Goal: Task Accomplishment & Management: Manage account settings

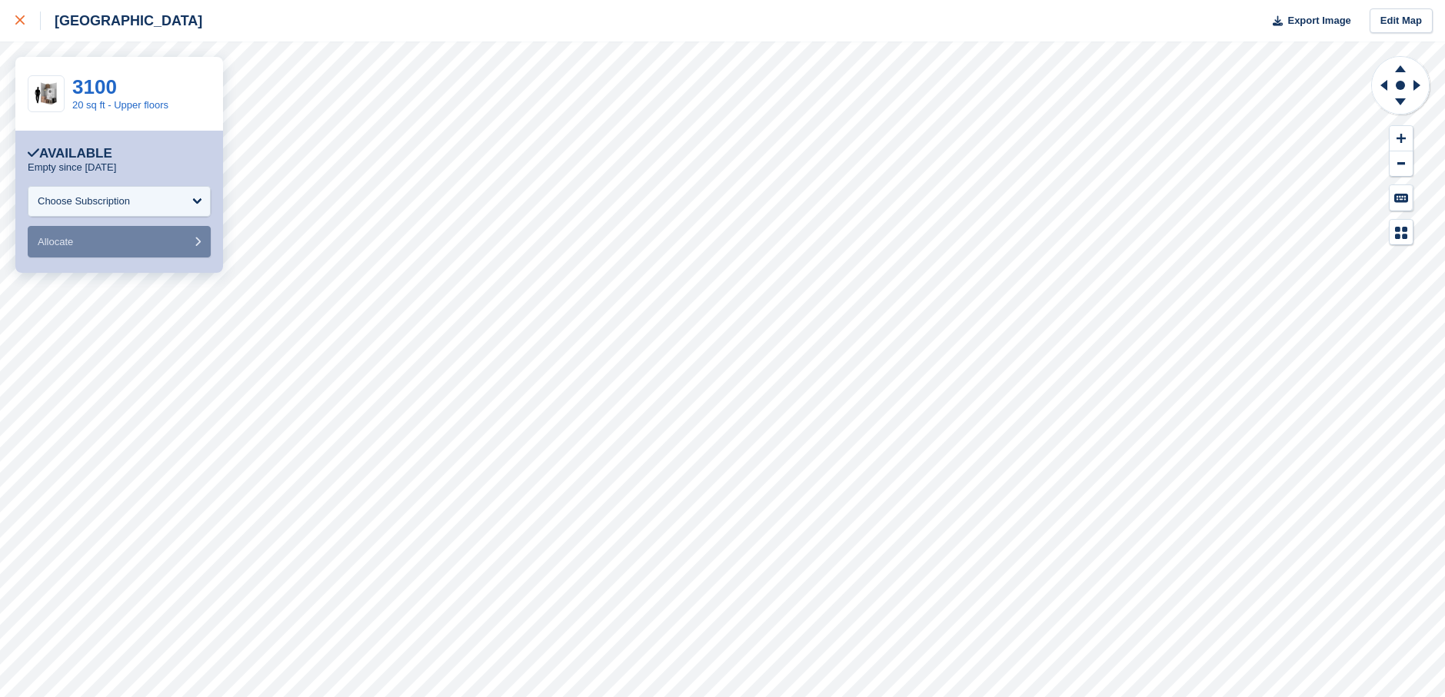
click at [22, 21] on icon at bounding box center [19, 19] width 9 height 9
click at [17, 18] on icon at bounding box center [19, 19] width 9 height 9
drag, startPoint x: 1189, startPoint y: 0, endPoint x: 18, endPoint y: 17, distance: 1170.5
click at [18, 17] on icon at bounding box center [19, 19] width 9 height 9
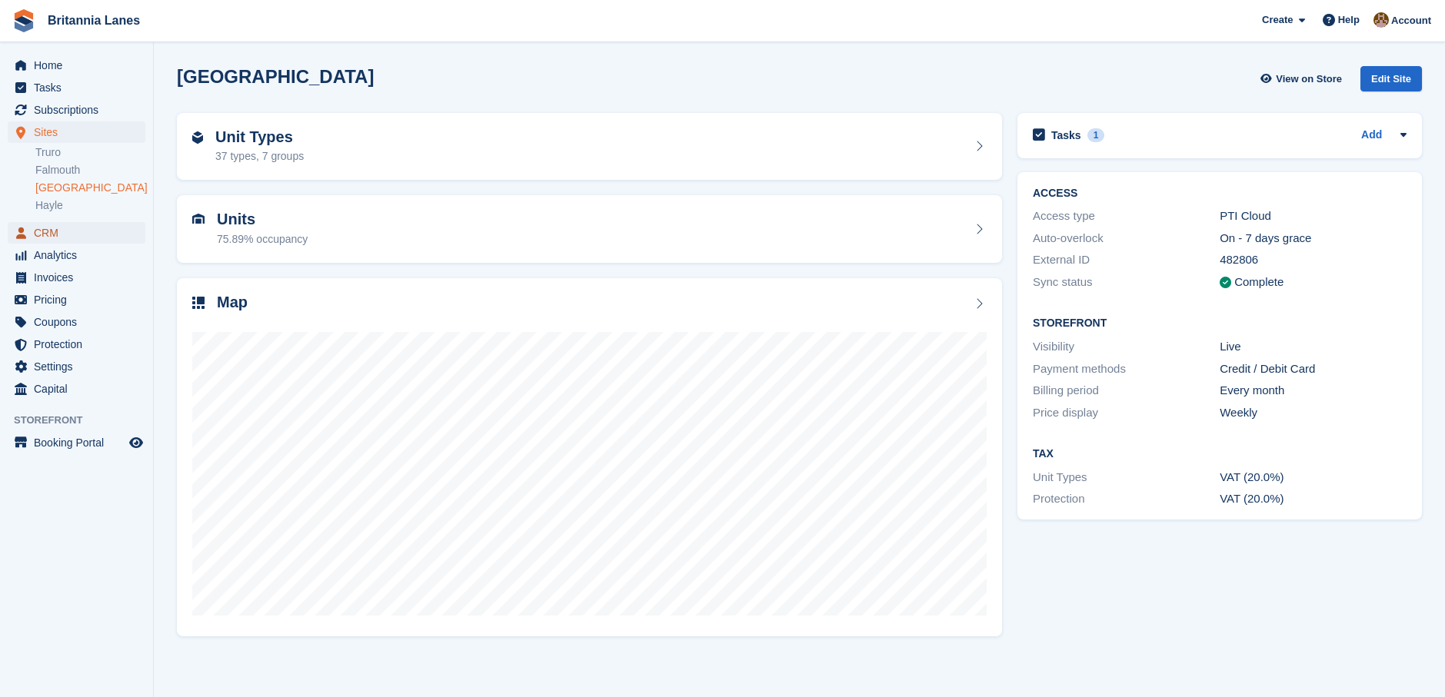
click at [97, 238] on span "CRM" at bounding box center [80, 233] width 92 height 22
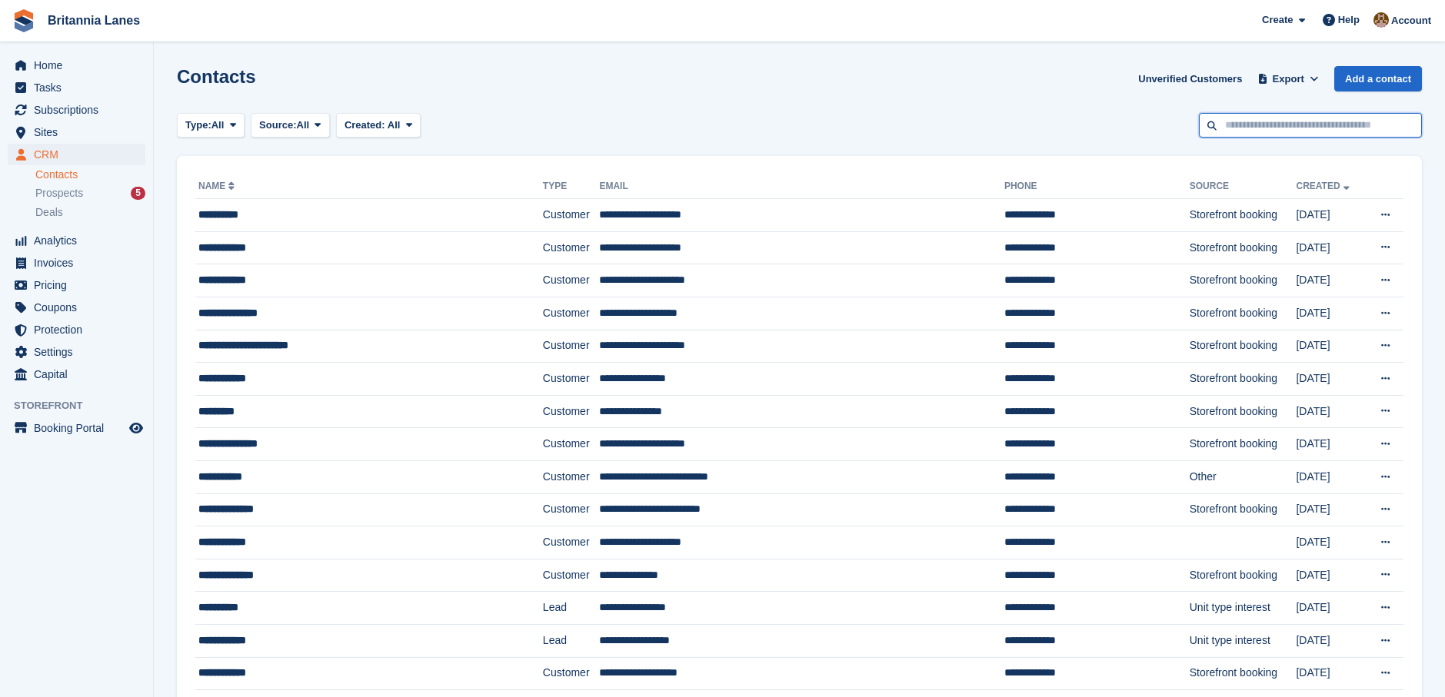
click at [1240, 126] on input "text" at bounding box center [1310, 125] width 223 height 25
type input "******"
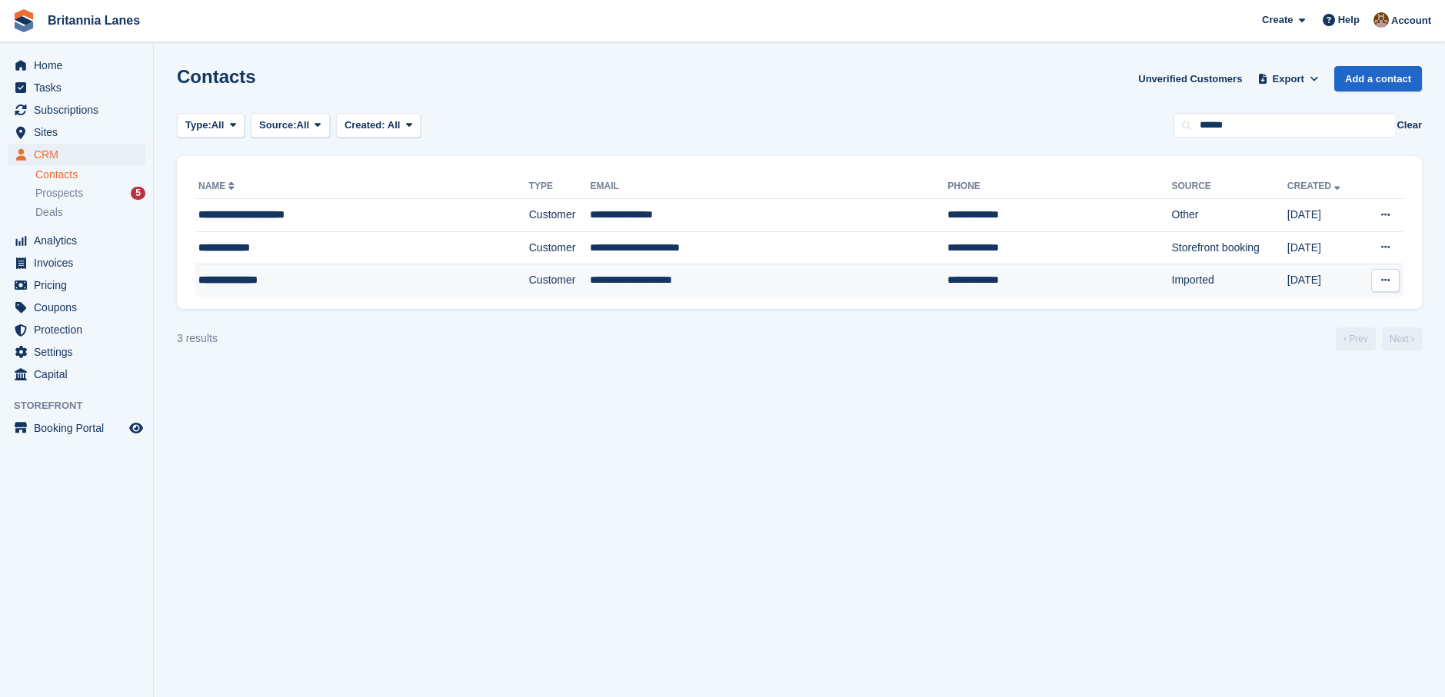
click at [298, 283] on div "**********" at bounding box center [323, 280] width 251 height 16
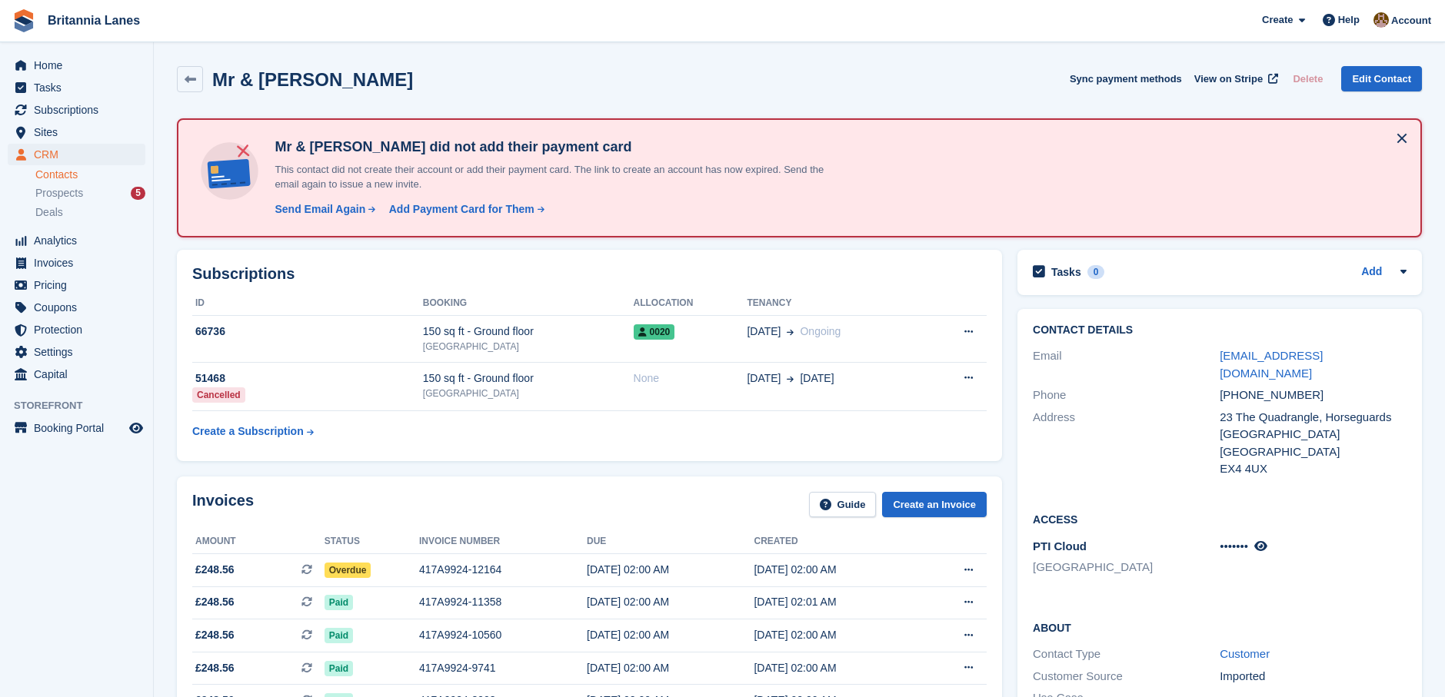
scroll to position [308, 0]
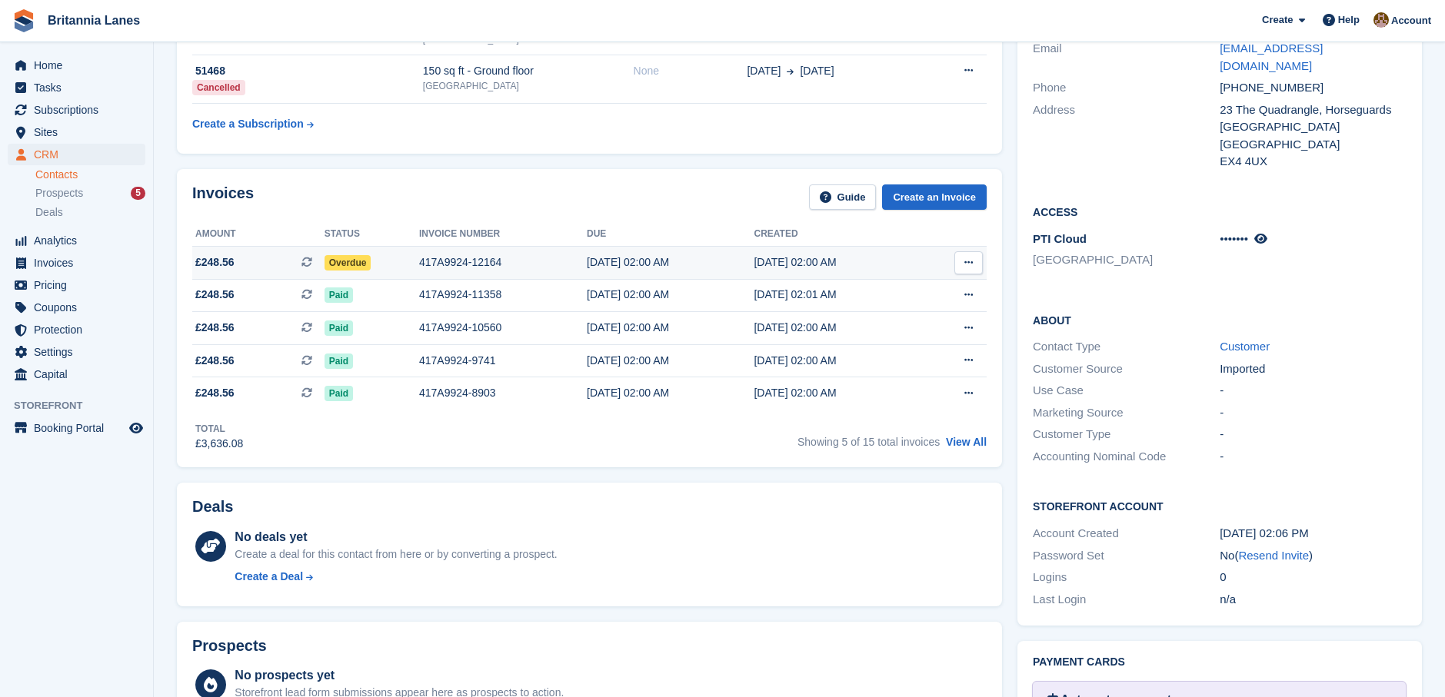
click at [340, 264] on span "Overdue" at bounding box center [348, 262] width 47 height 15
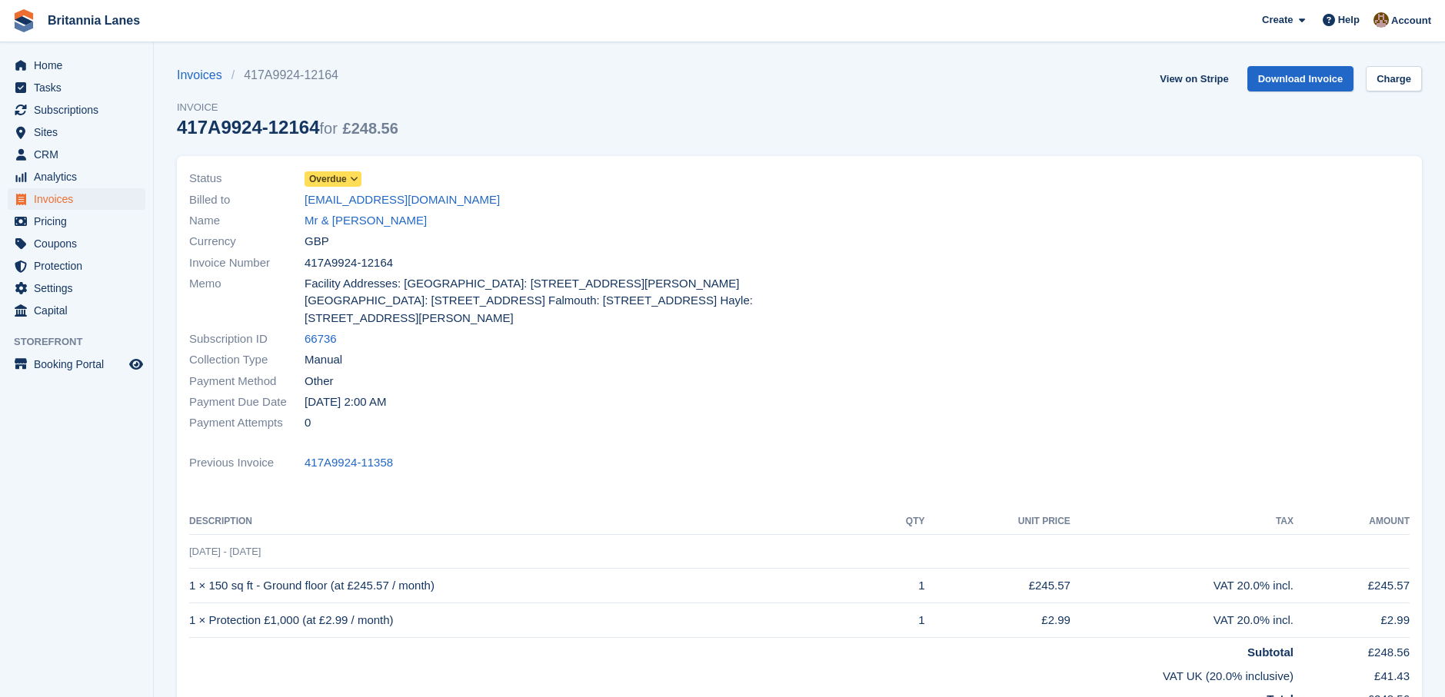
click at [318, 179] on span "Overdue" at bounding box center [328, 179] width 38 height 14
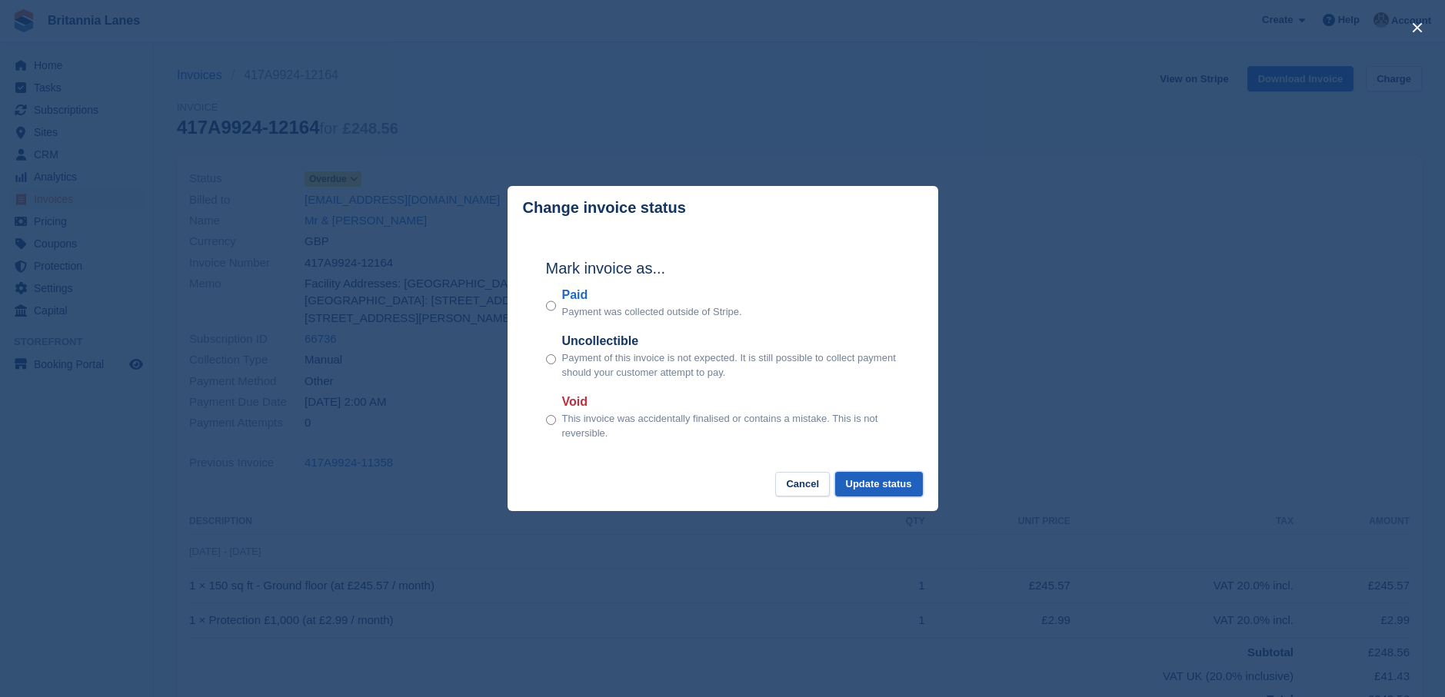
click at [864, 489] on button "Update status" at bounding box center [879, 484] width 88 height 25
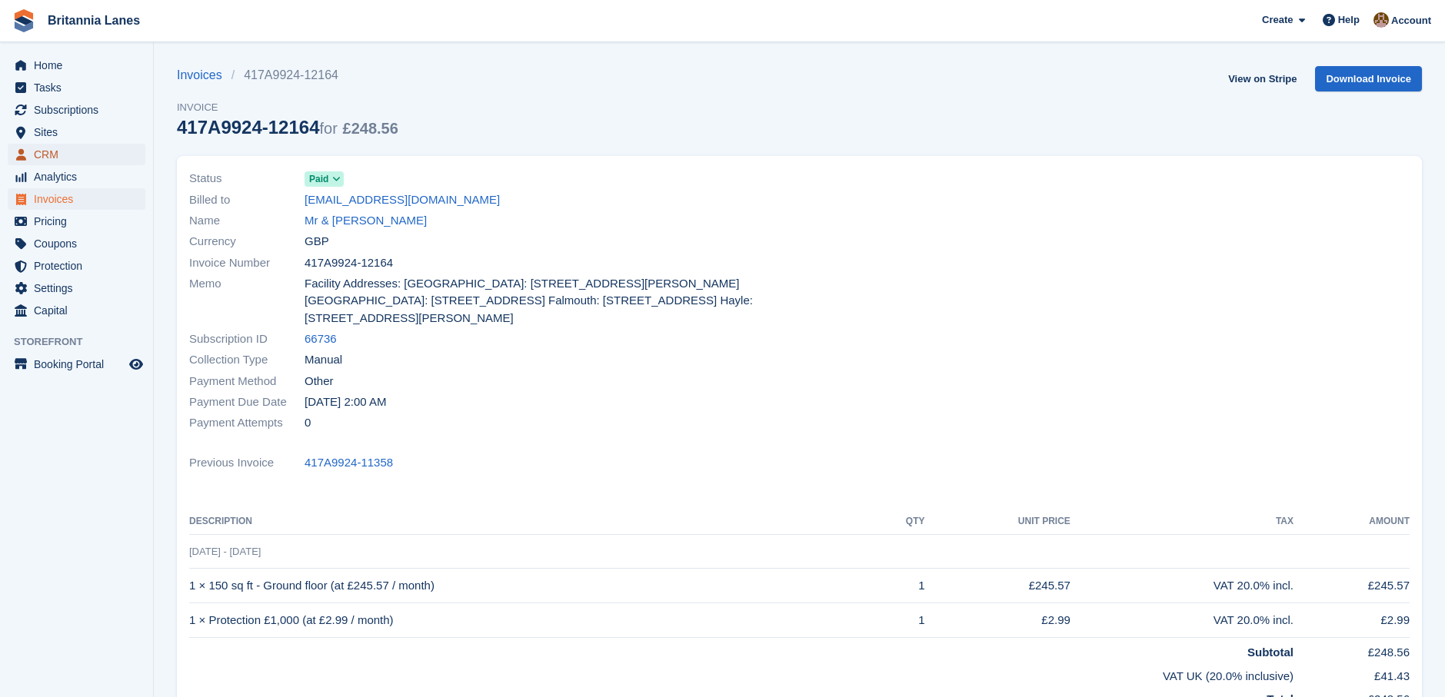
click at [88, 155] on span "CRM" at bounding box center [80, 155] width 92 height 22
click at [66, 153] on span "CRM" at bounding box center [80, 155] width 92 height 22
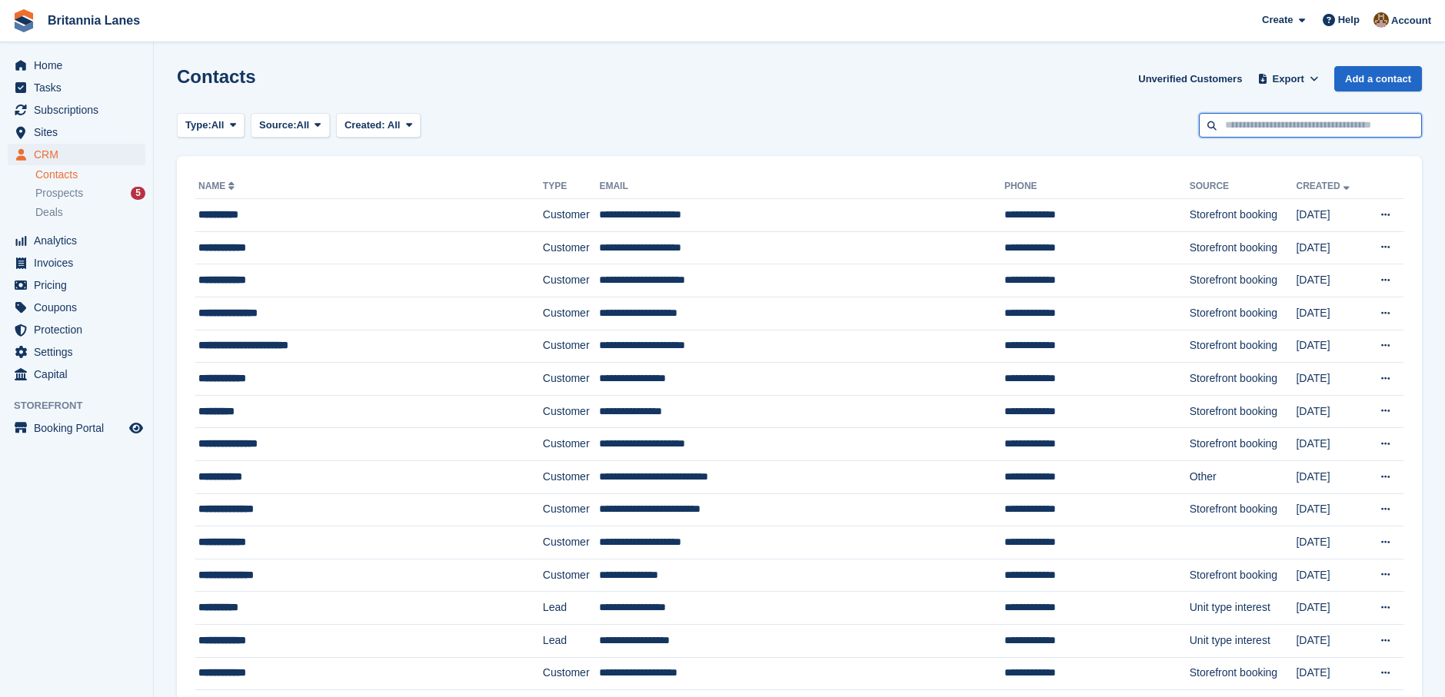
click at [1283, 135] on input "text" at bounding box center [1310, 125] width 223 height 25
type input "**********"
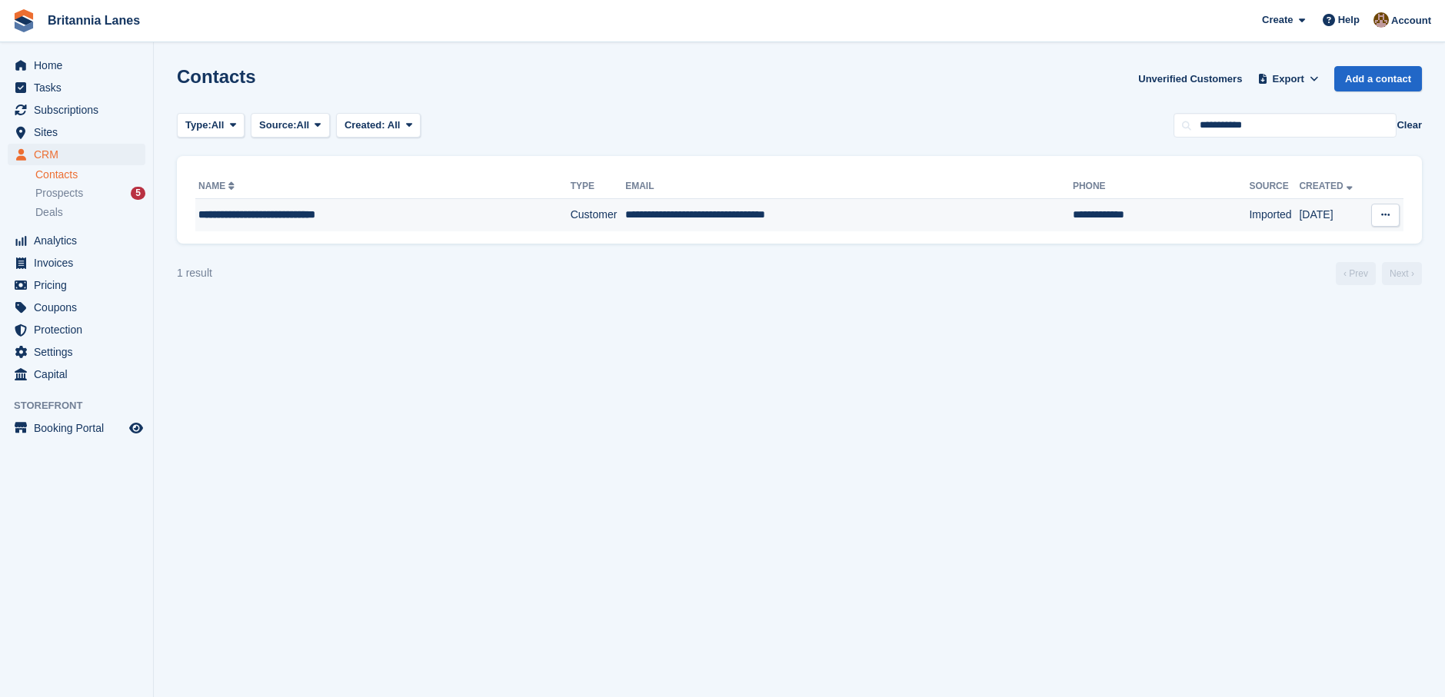
click at [415, 218] on div "**********" at bounding box center [355, 215] width 315 height 16
click at [1276, 123] on input "**********" at bounding box center [1284, 125] width 223 height 25
type input "*****"
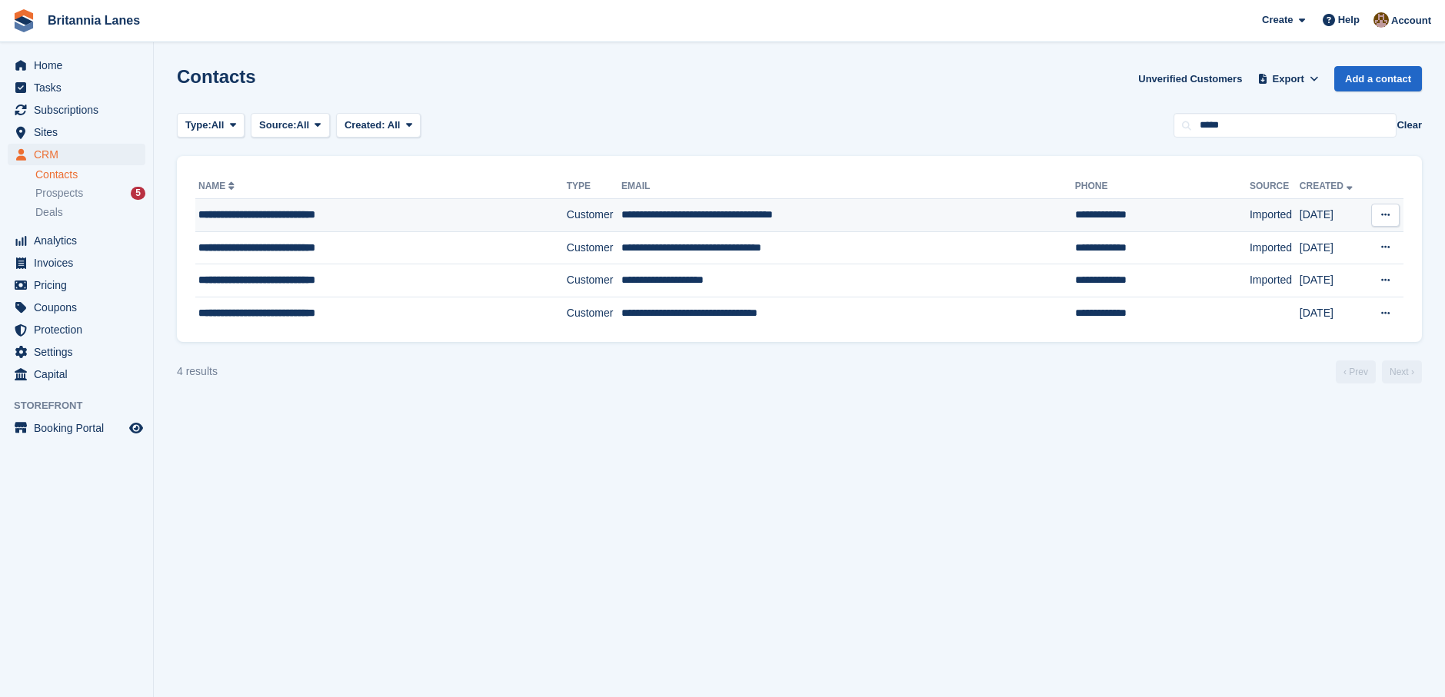
click at [567, 219] on td "Customer" at bounding box center [594, 215] width 55 height 33
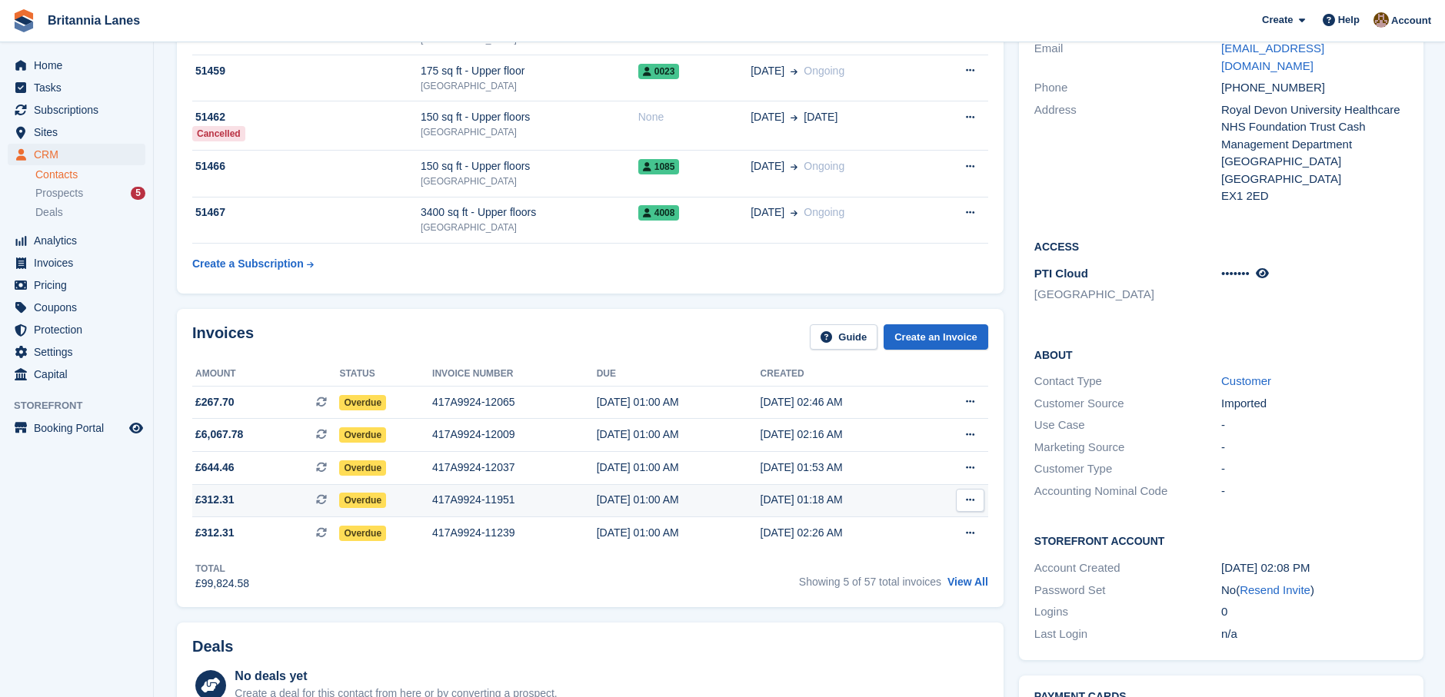
scroll to position [384, 0]
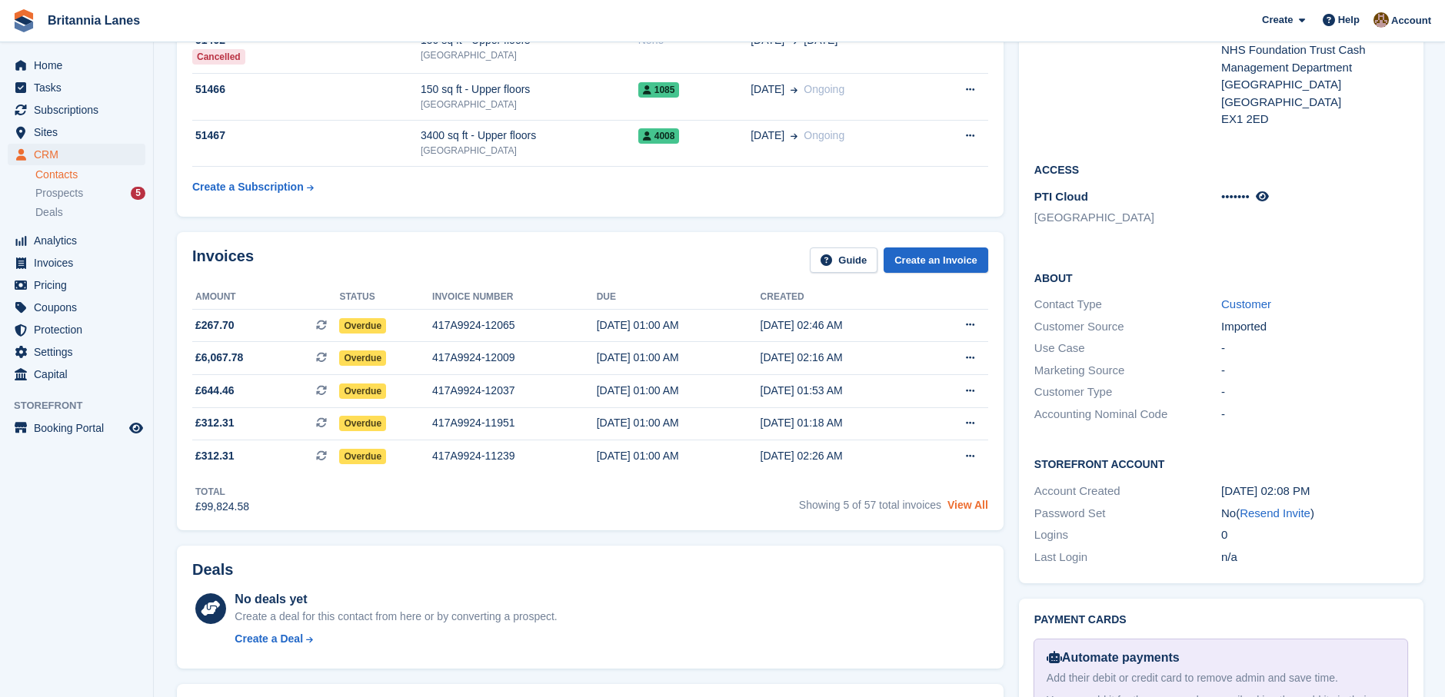
click at [969, 504] on link "View All" at bounding box center [967, 505] width 41 height 12
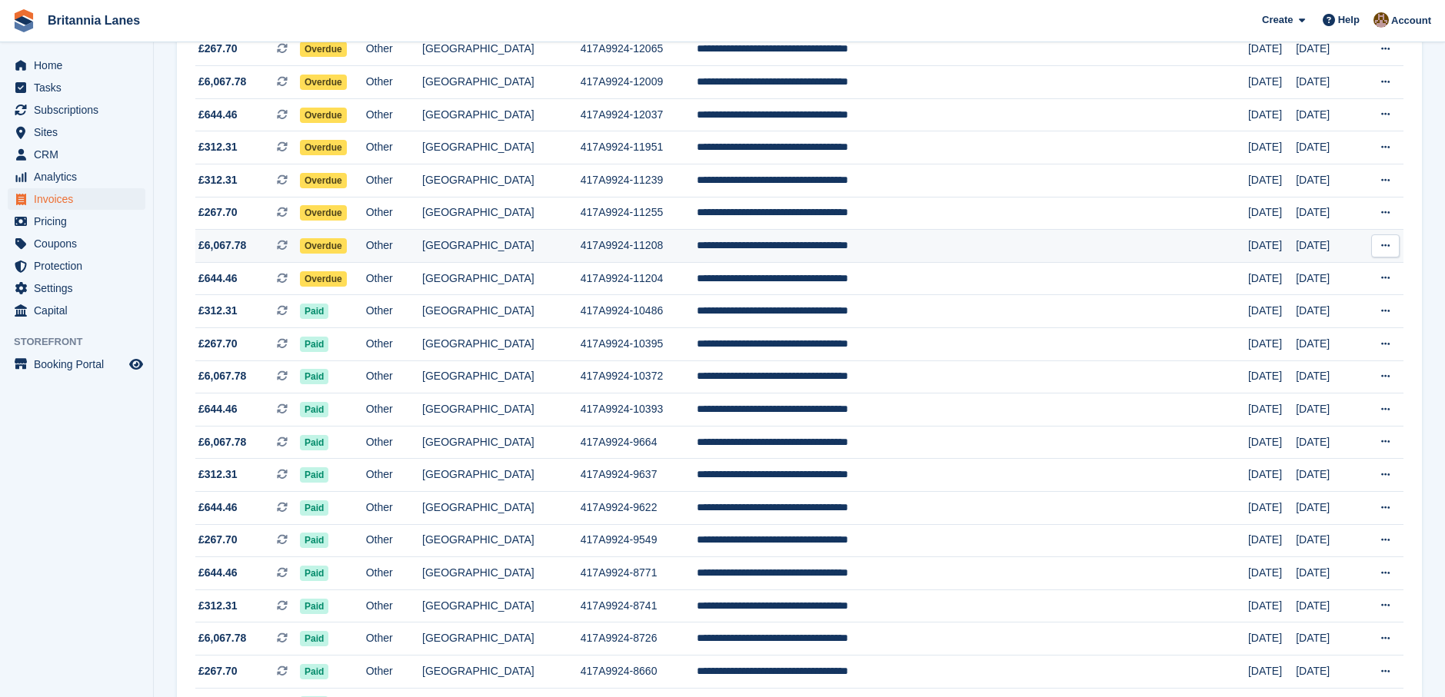
scroll to position [231, 0]
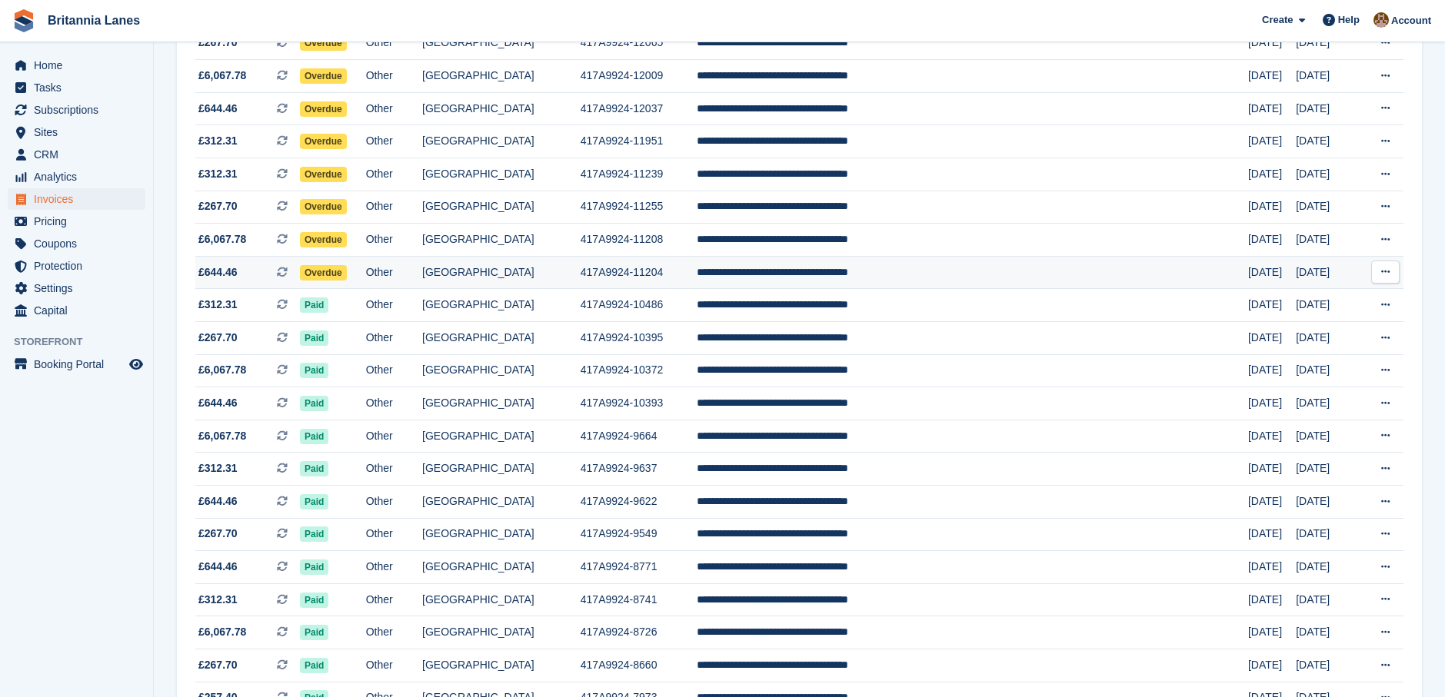
click at [347, 270] on span "Overdue" at bounding box center [323, 272] width 47 height 15
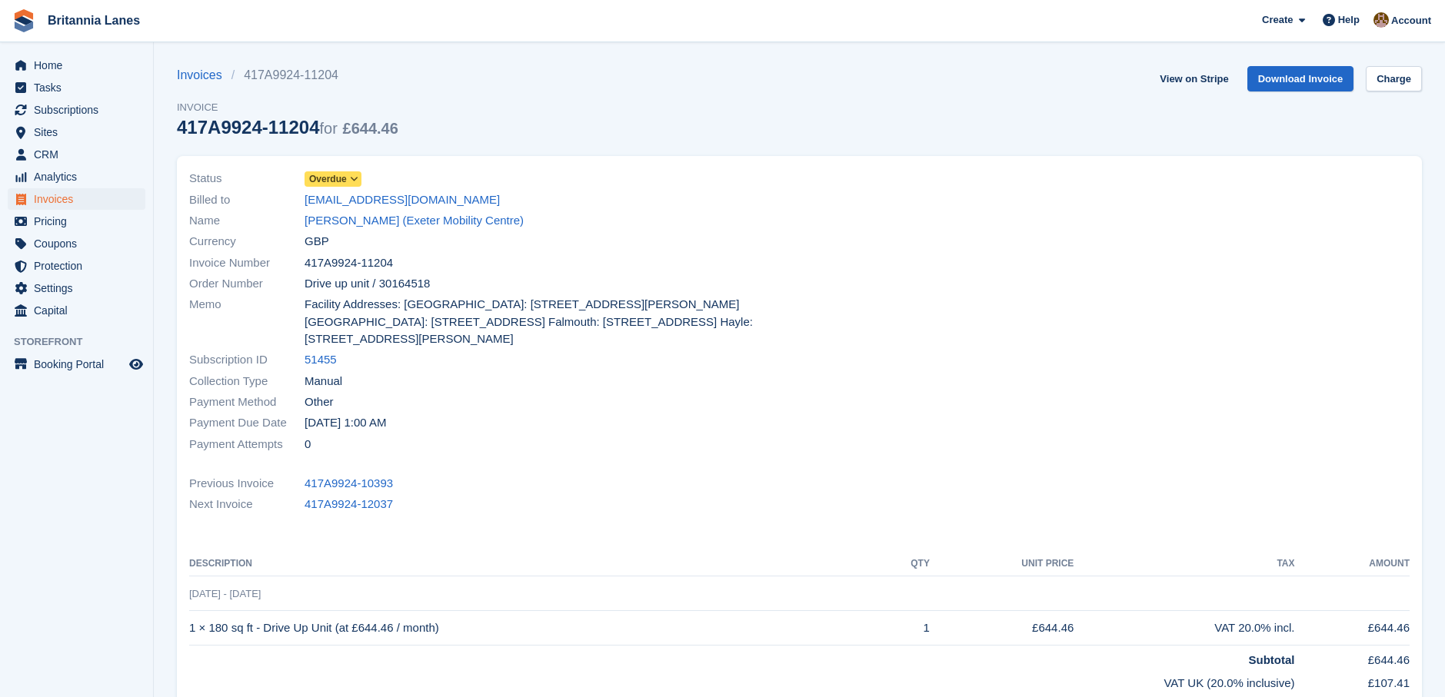
click at [336, 175] on span "Overdue" at bounding box center [328, 179] width 38 height 14
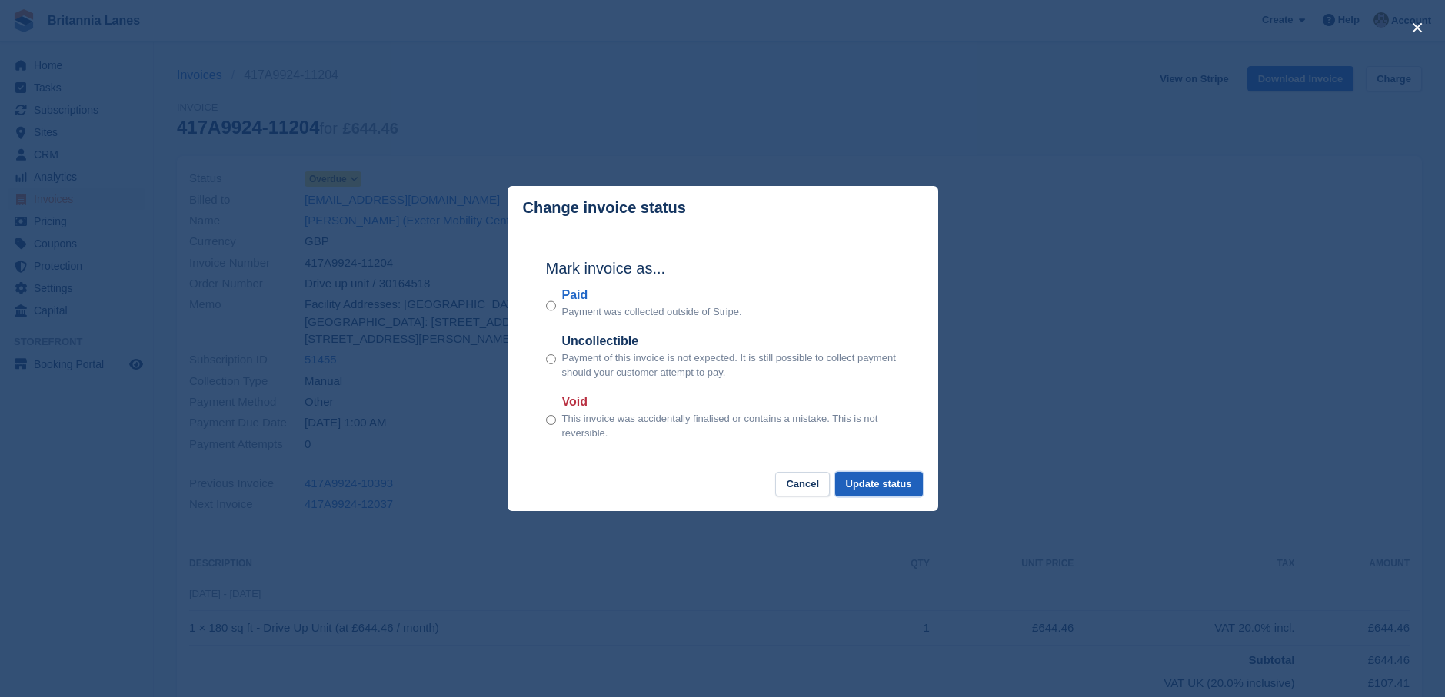
click at [867, 489] on button "Update status" at bounding box center [879, 484] width 88 height 25
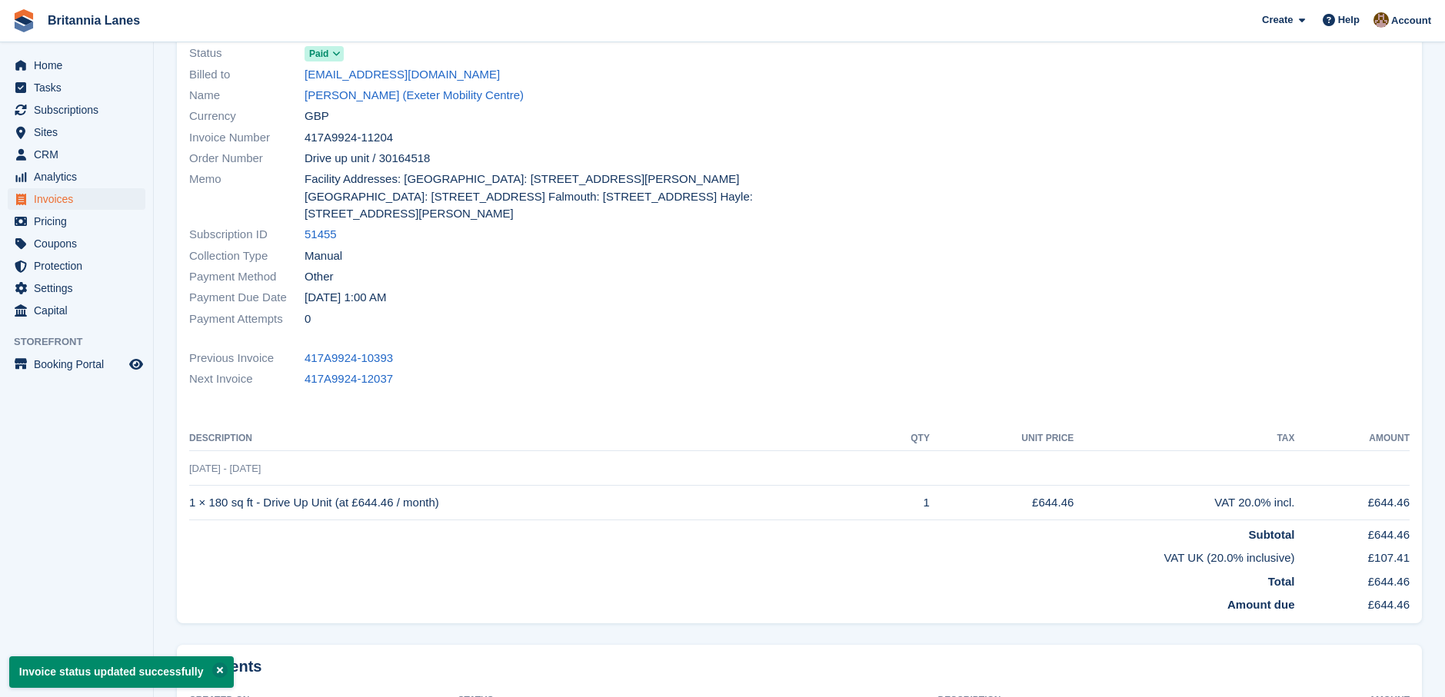
scroll to position [154, 0]
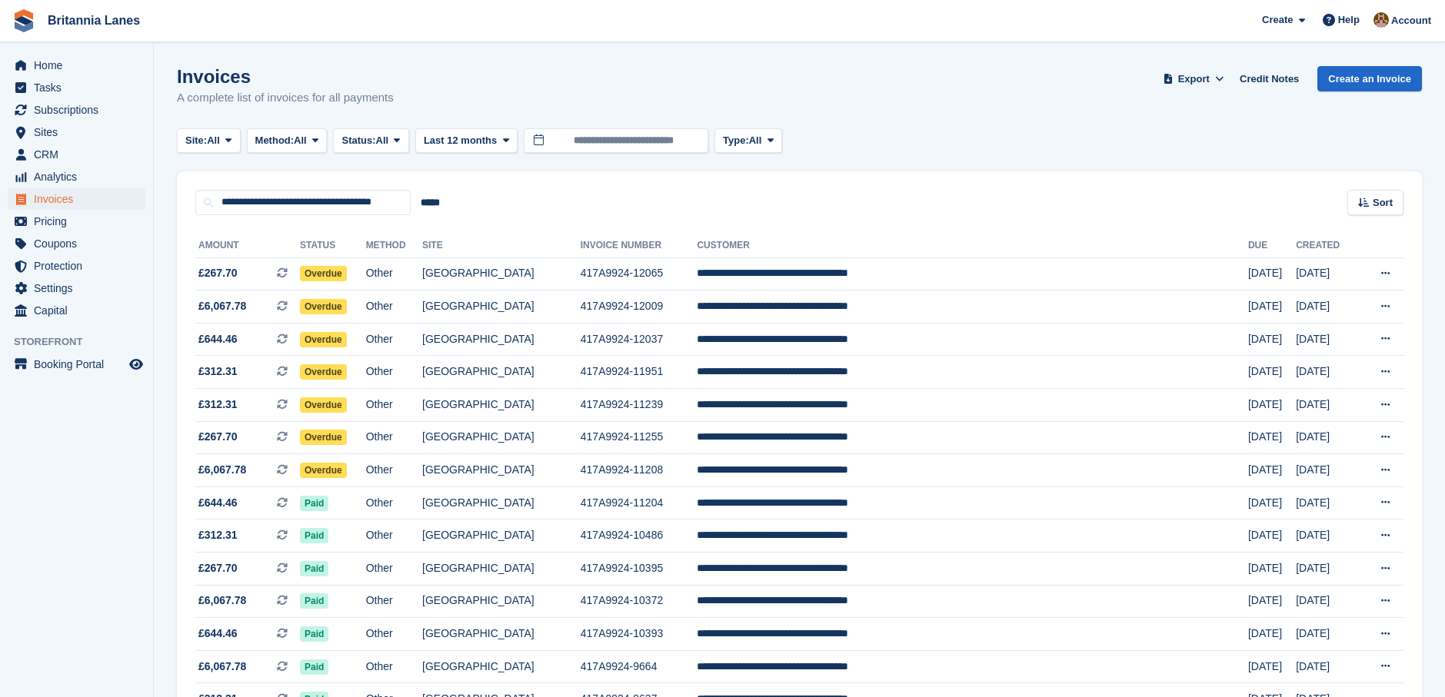
scroll to position [231, 0]
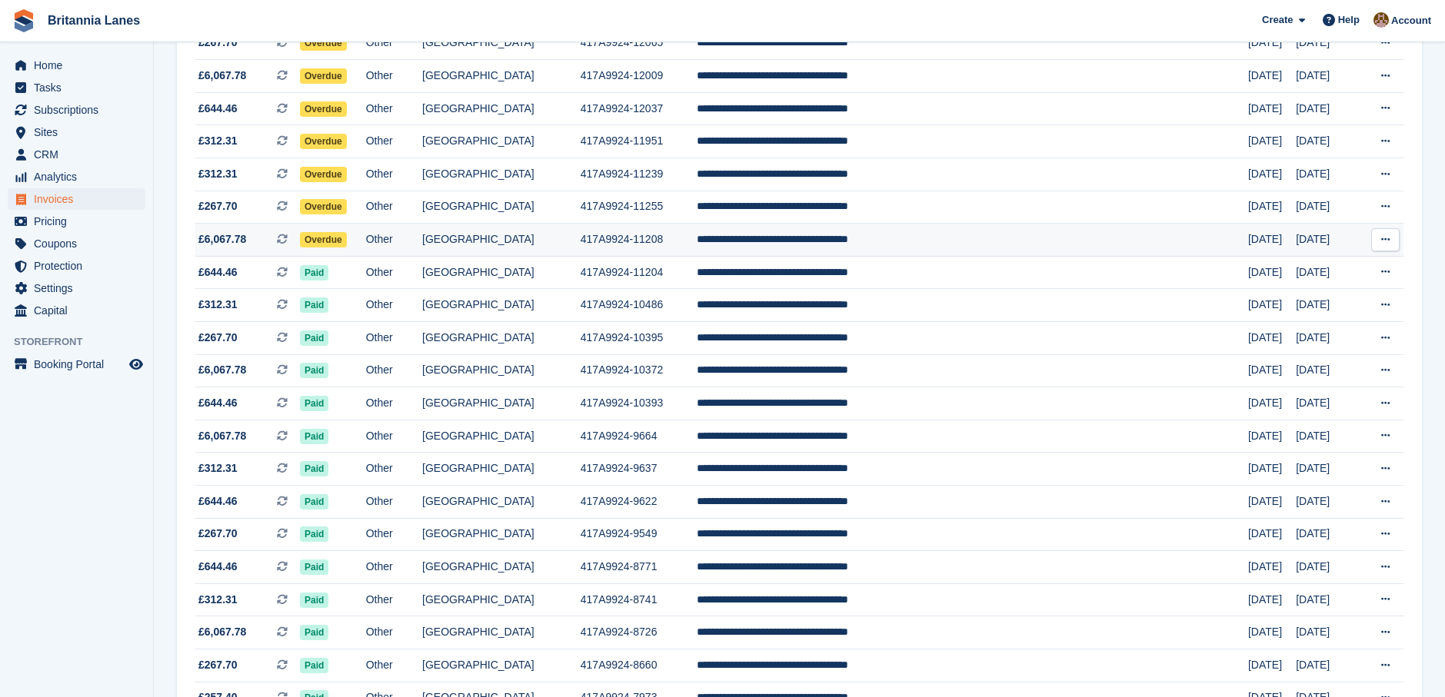
click at [347, 238] on span "Overdue" at bounding box center [323, 239] width 47 height 15
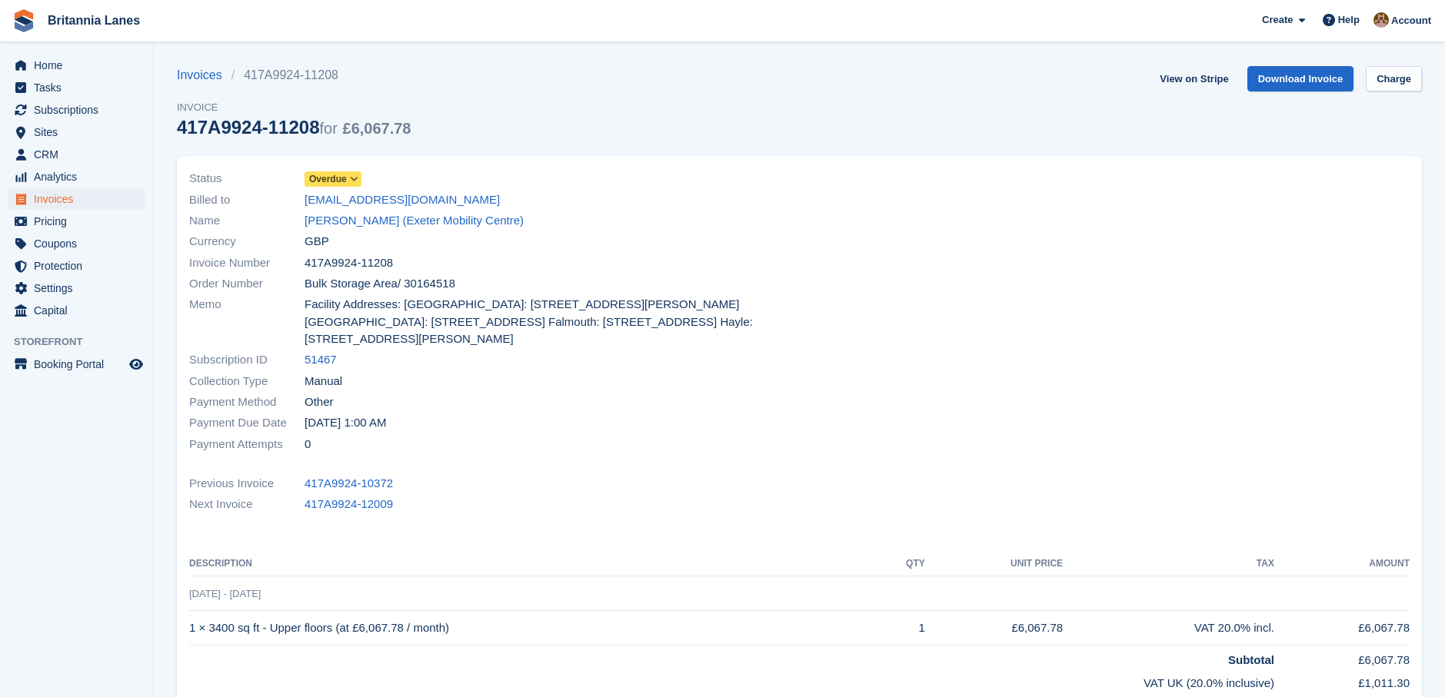
click at [340, 180] on span "Overdue" at bounding box center [328, 179] width 38 height 14
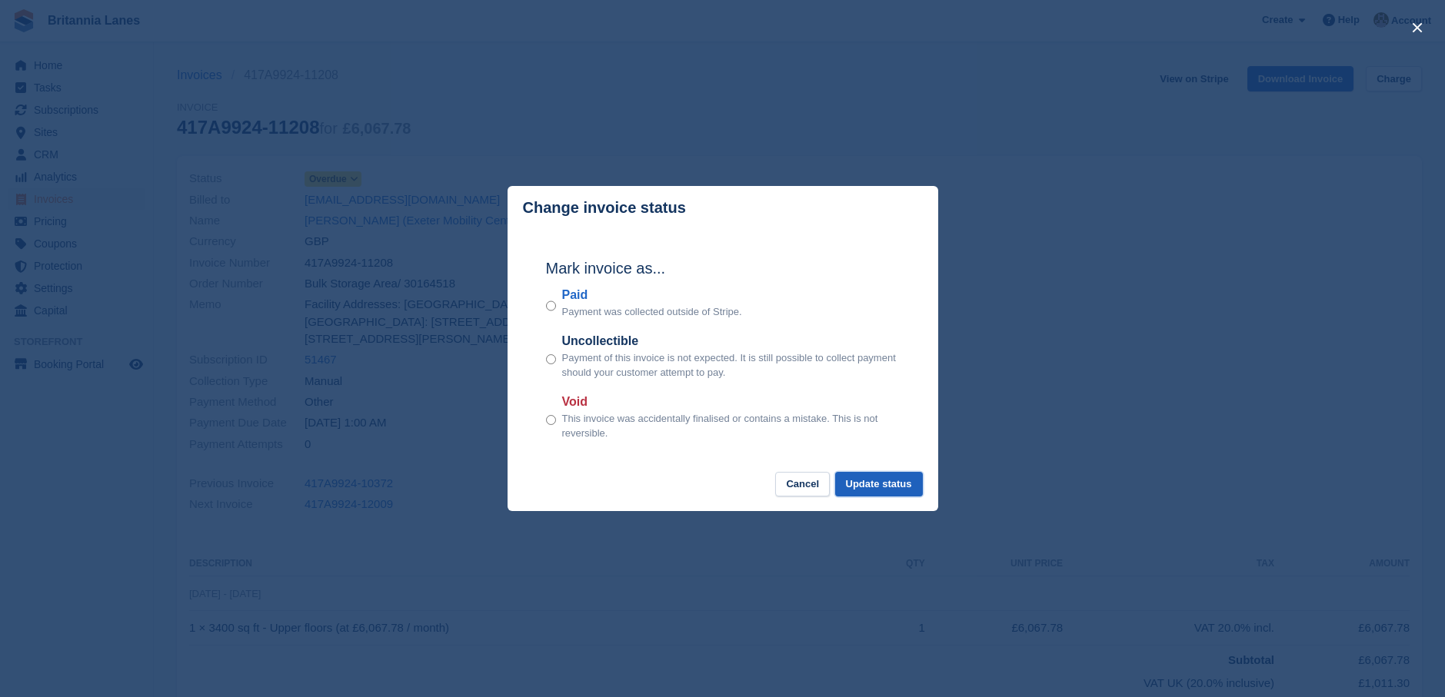
click at [871, 485] on button "Update status" at bounding box center [879, 484] width 88 height 25
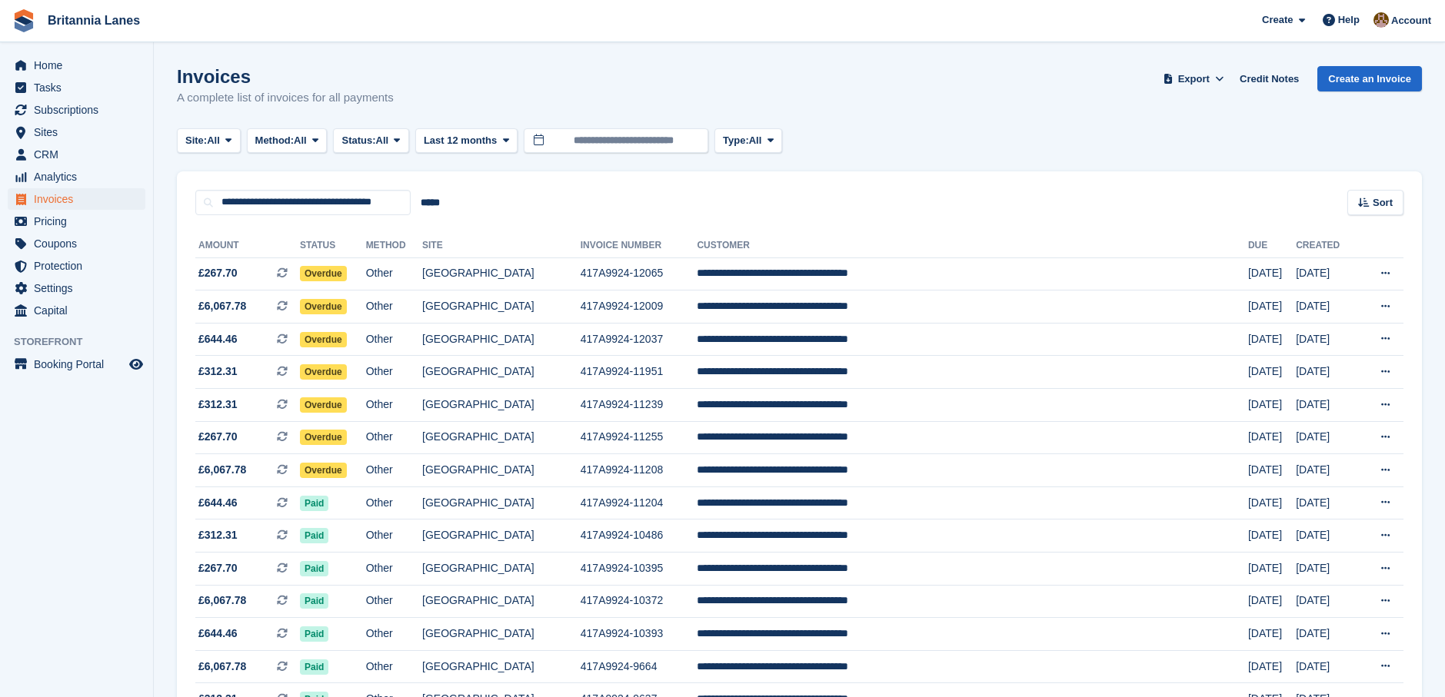
scroll to position [231, 0]
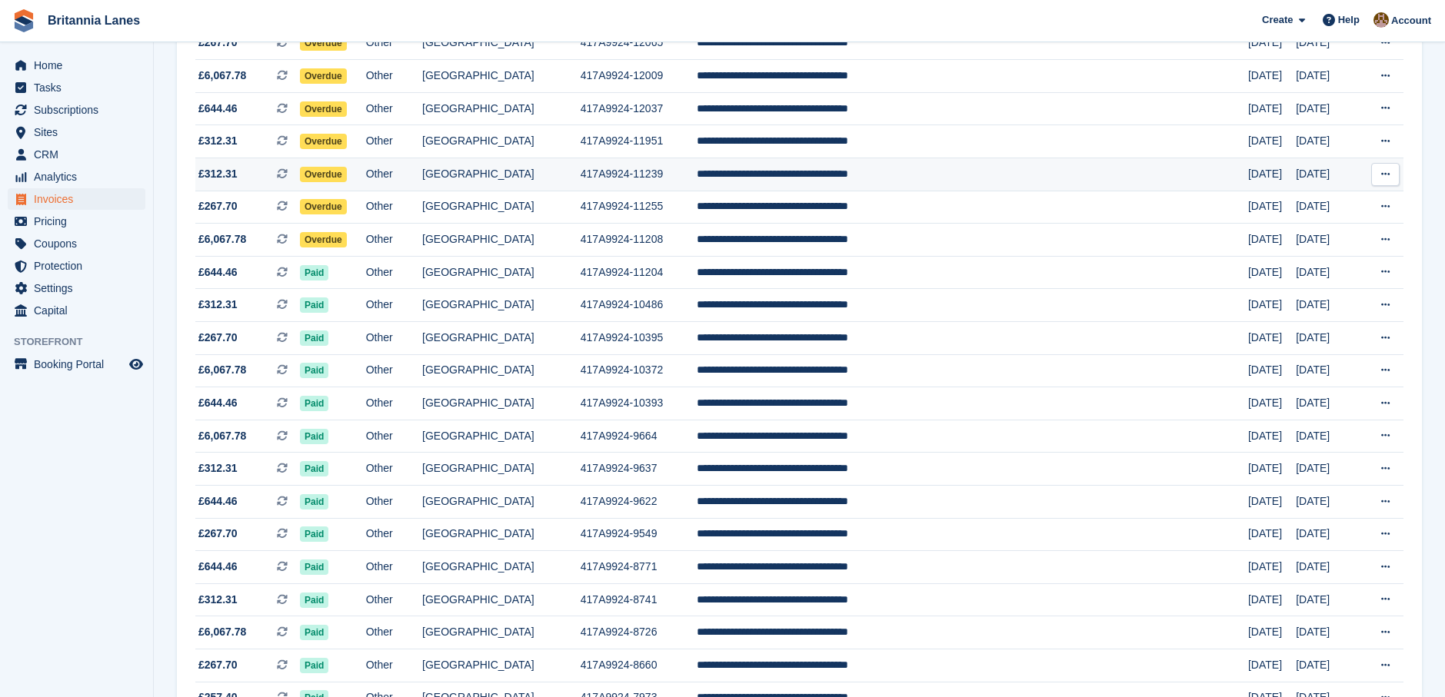
click at [347, 171] on span "Overdue" at bounding box center [323, 174] width 47 height 15
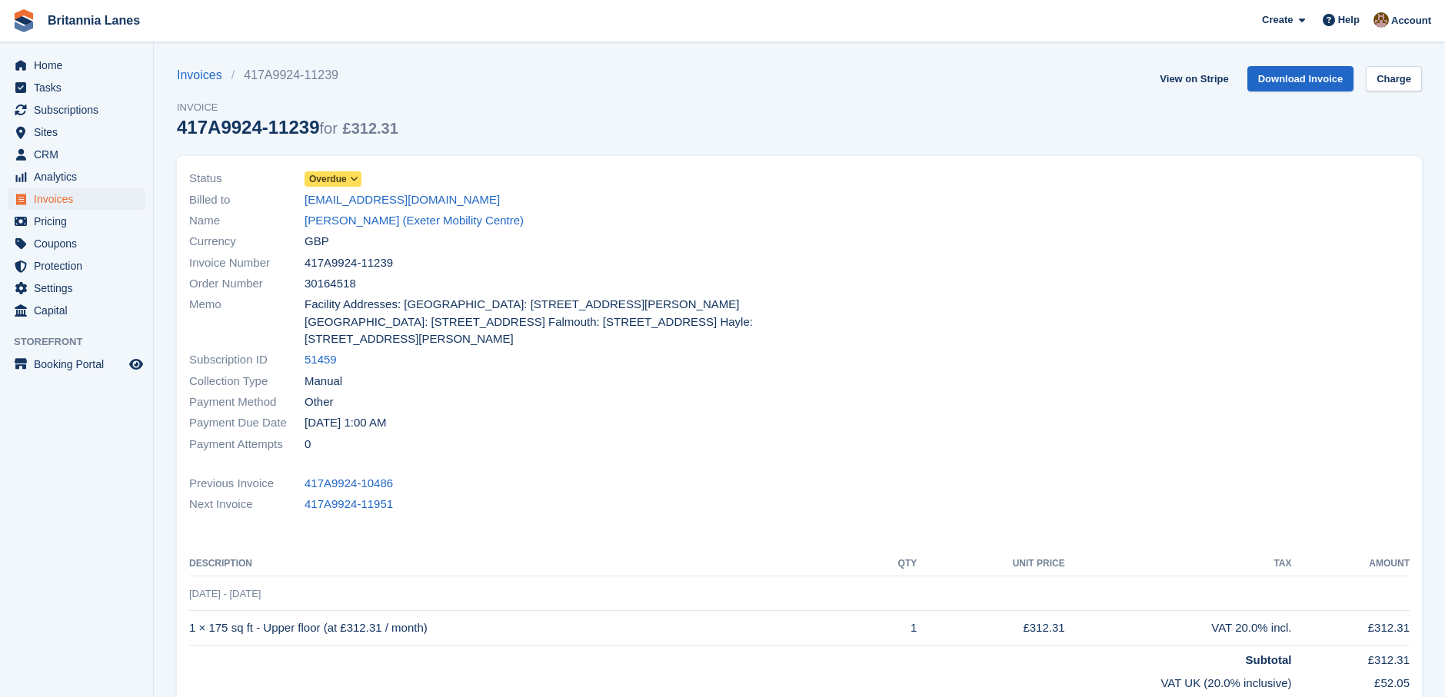
click at [328, 179] on span "Overdue" at bounding box center [328, 179] width 38 height 14
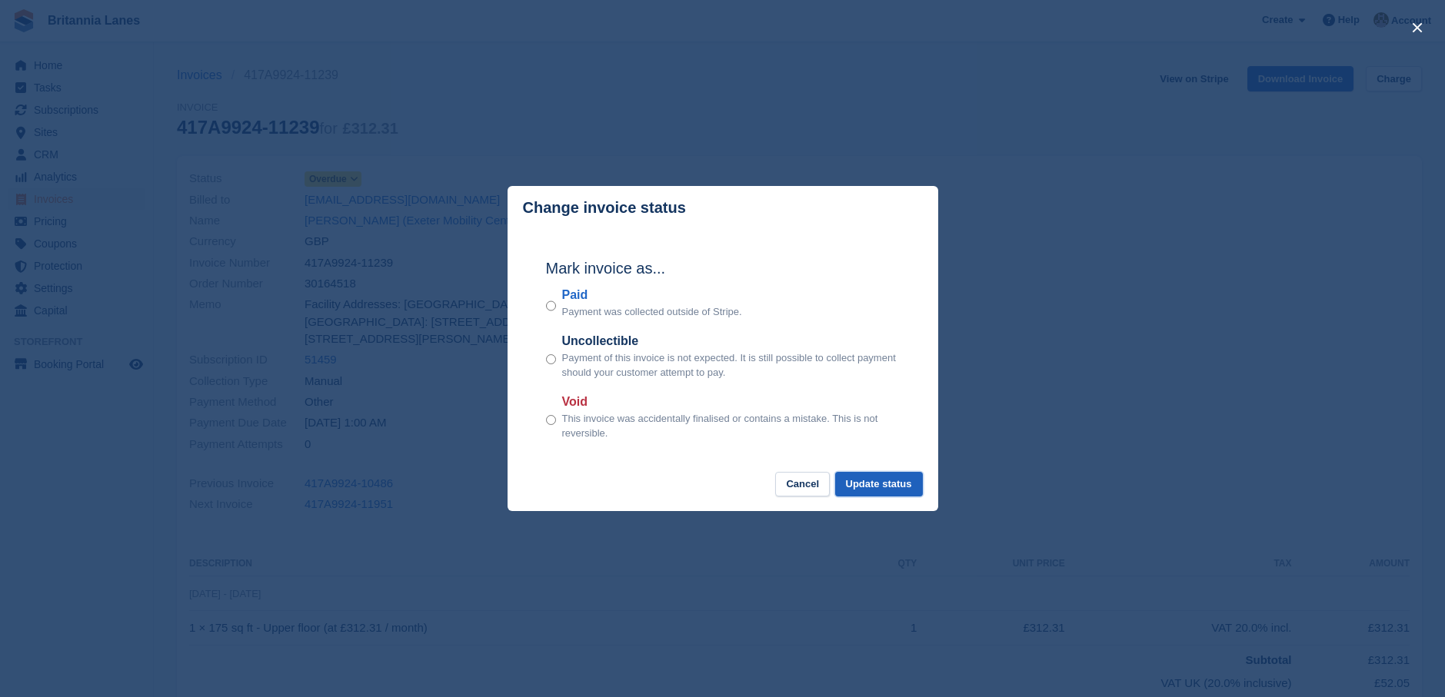
click at [875, 487] on button "Update status" at bounding box center [879, 484] width 88 height 25
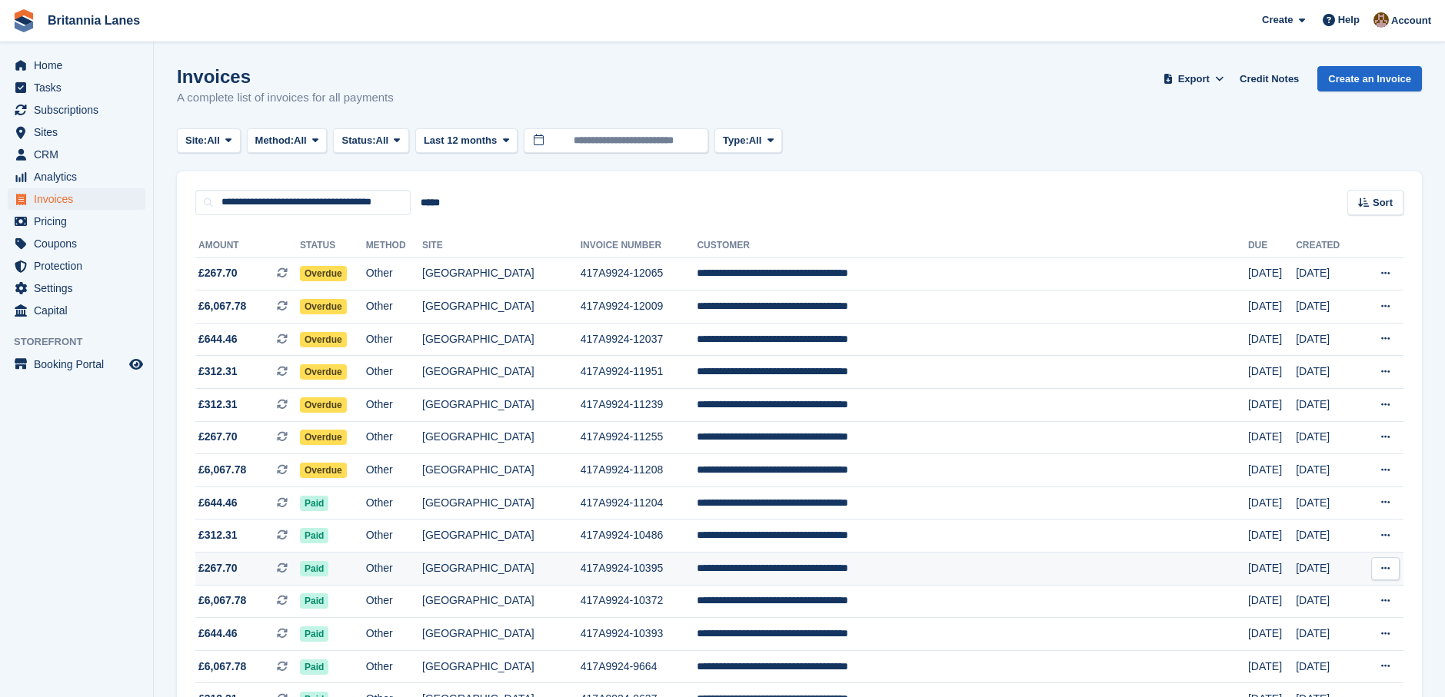
scroll to position [231, 0]
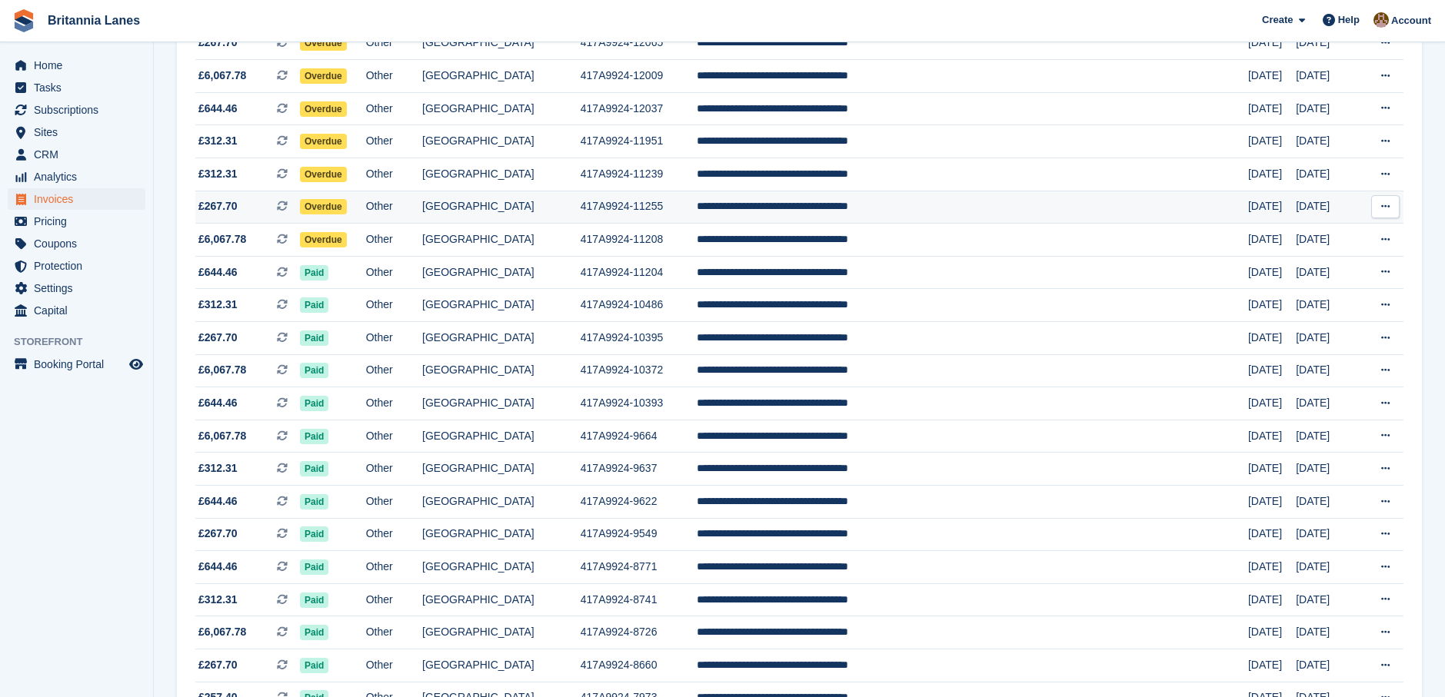
click at [347, 205] on span "Overdue" at bounding box center [323, 206] width 47 height 15
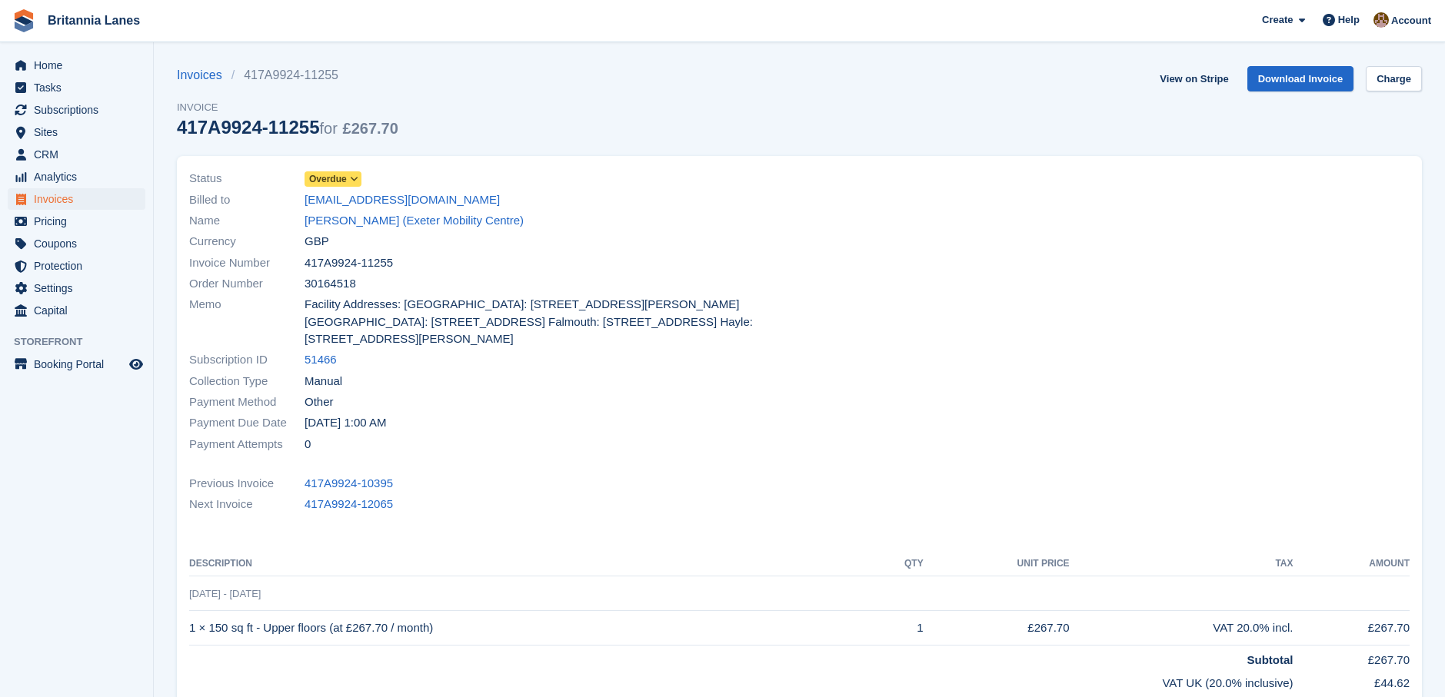
click at [325, 180] on span "Overdue" at bounding box center [328, 179] width 38 height 14
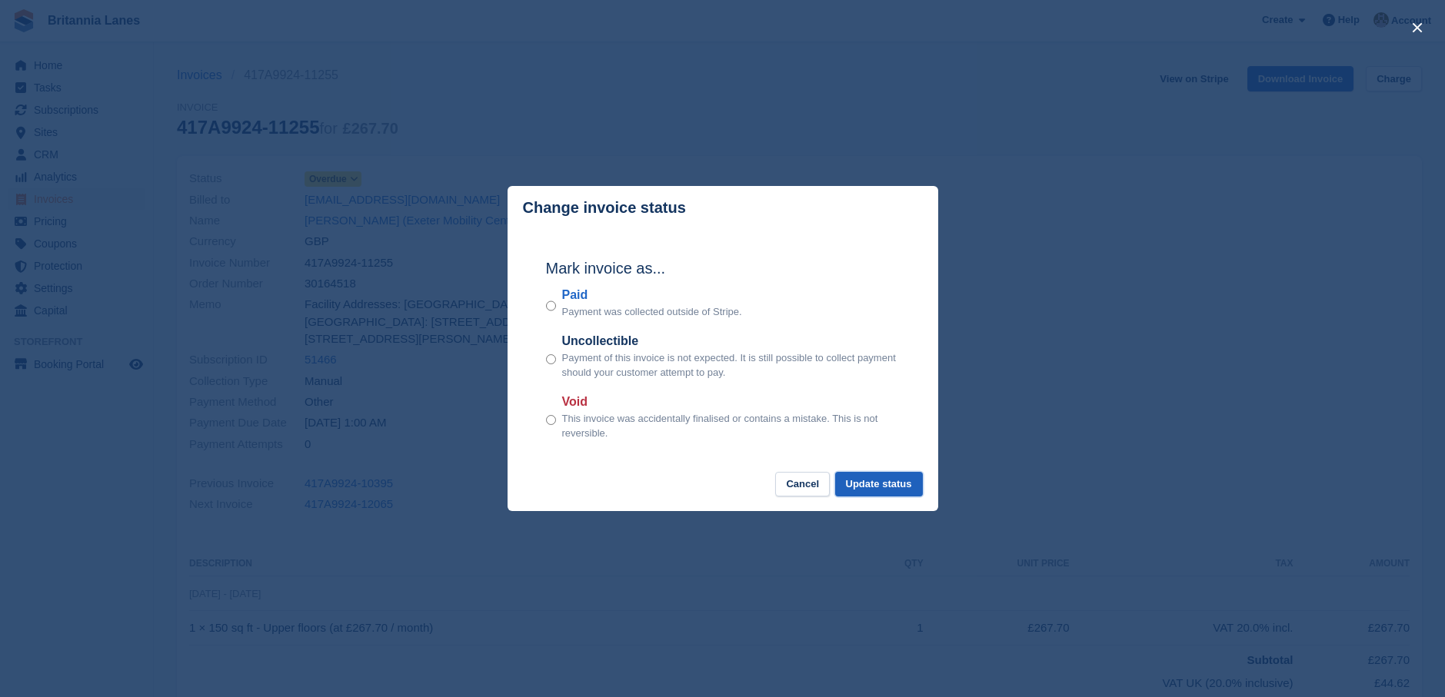
click at [870, 484] on button "Update status" at bounding box center [879, 484] width 88 height 25
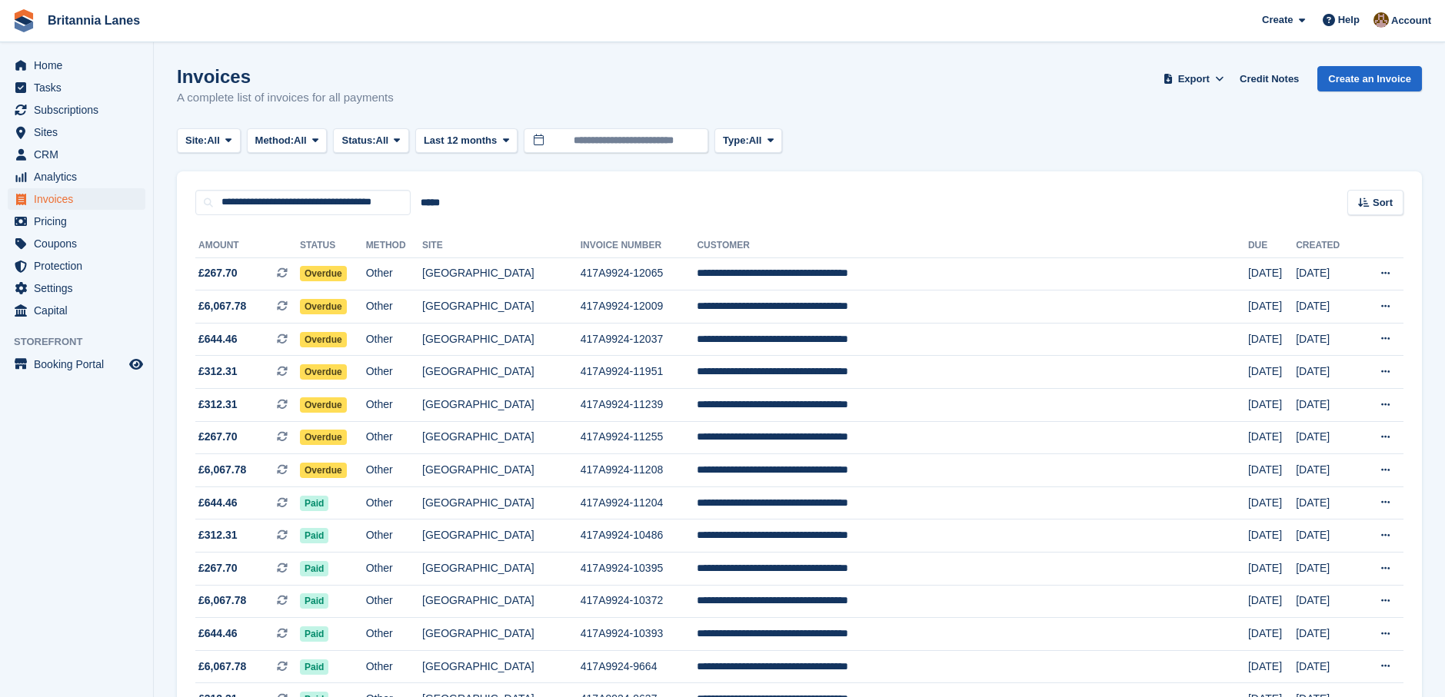
scroll to position [231, 0]
click at [108, 236] on span "Coupons" at bounding box center [80, 244] width 92 height 22
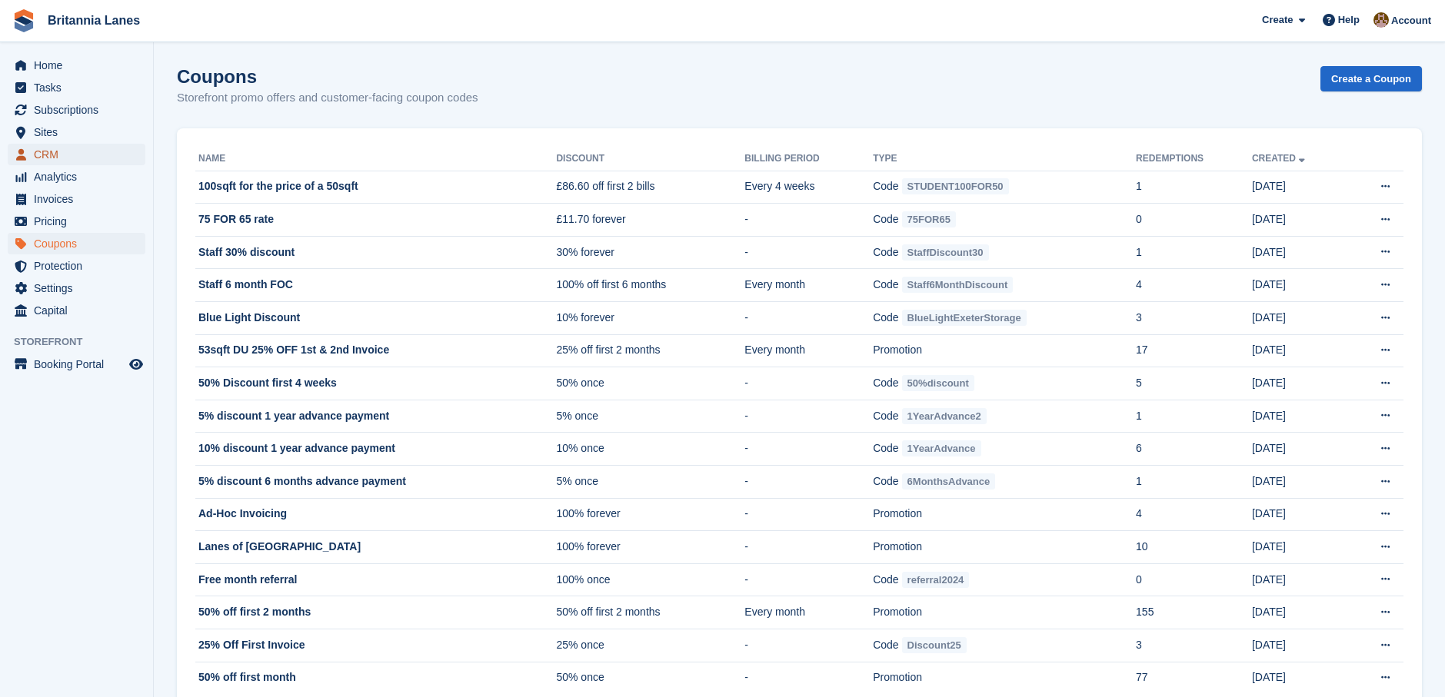
click at [40, 145] on span "CRM" at bounding box center [80, 155] width 92 height 22
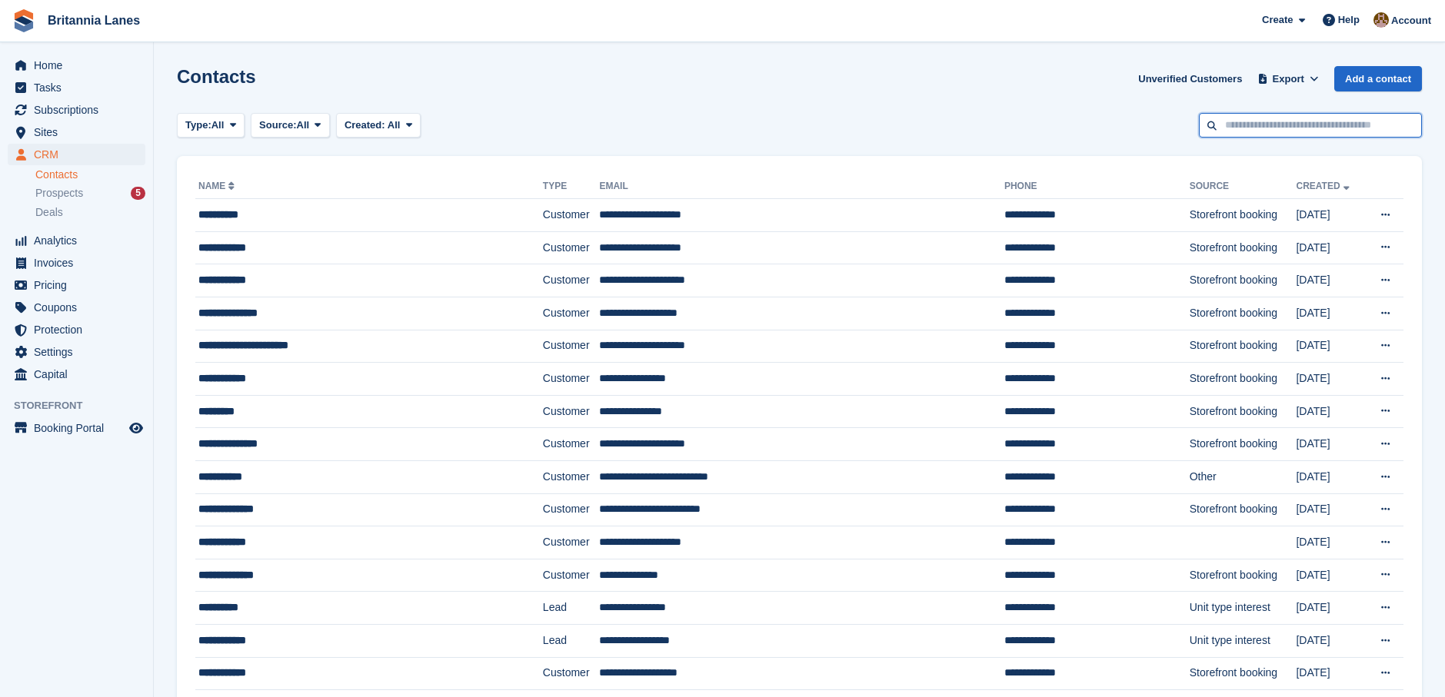
click at [1248, 134] on input "text" at bounding box center [1310, 125] width 223 height 25
type input "*****"
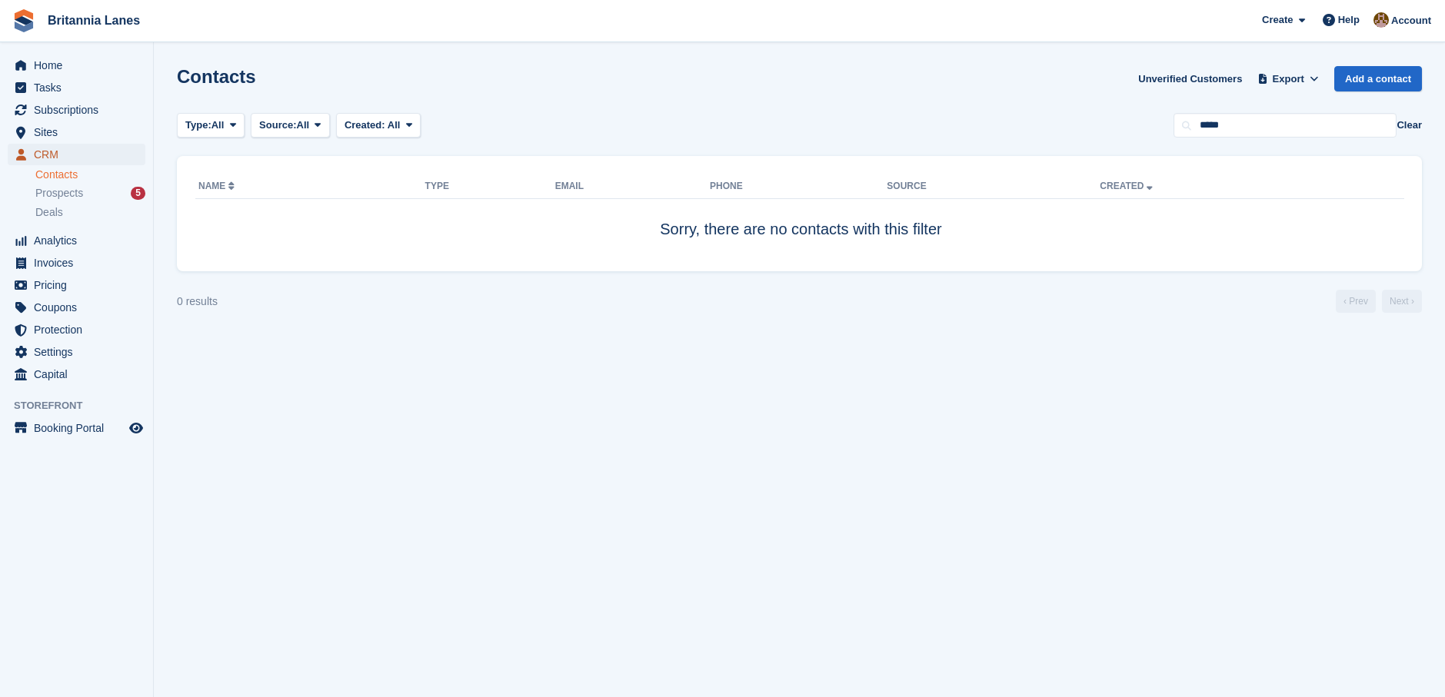
click at [61, 157] on span "CRM" at bounding box center [80, 155] width 92 height 22
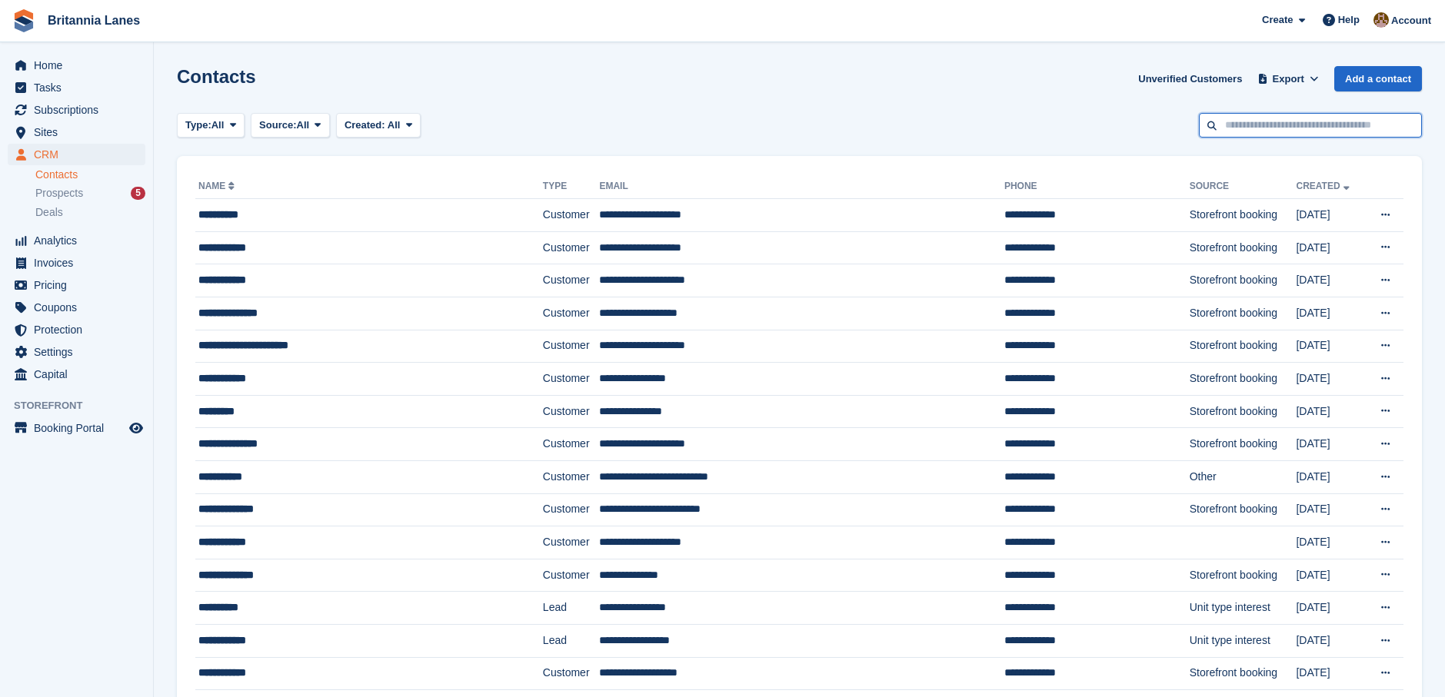
click at [1310, 128] on input "text" at bounding box center [1310, 125] width 223 height 25
type input "****"
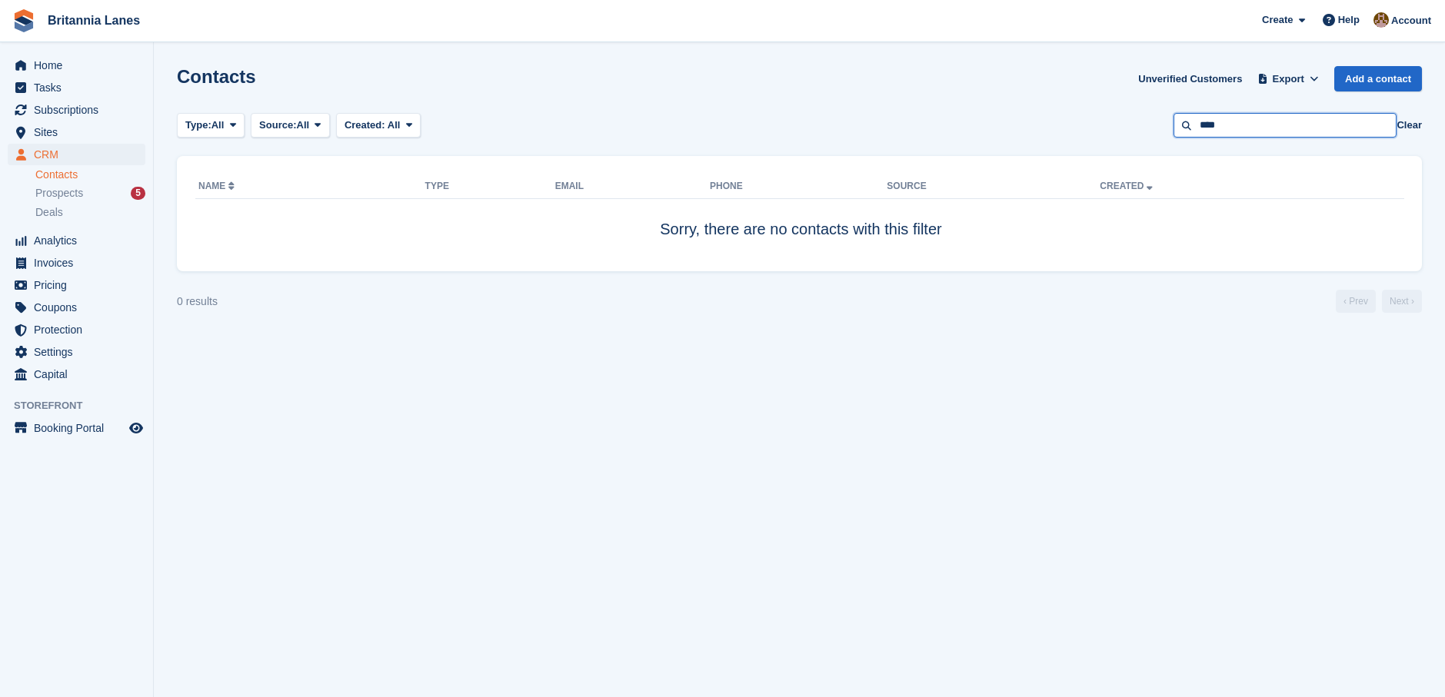
drag, startPoint x: 1243, startPoint y: 135, endPoint x: 1420, endPoint y: 114, distance: 178.8
click at [1262, 132] on input "****" at bounding box center [1284, 125] width 223 height 25
click at [1419, 124] on button "Clear" at bounding box center [1408, 125] width 25 height 15
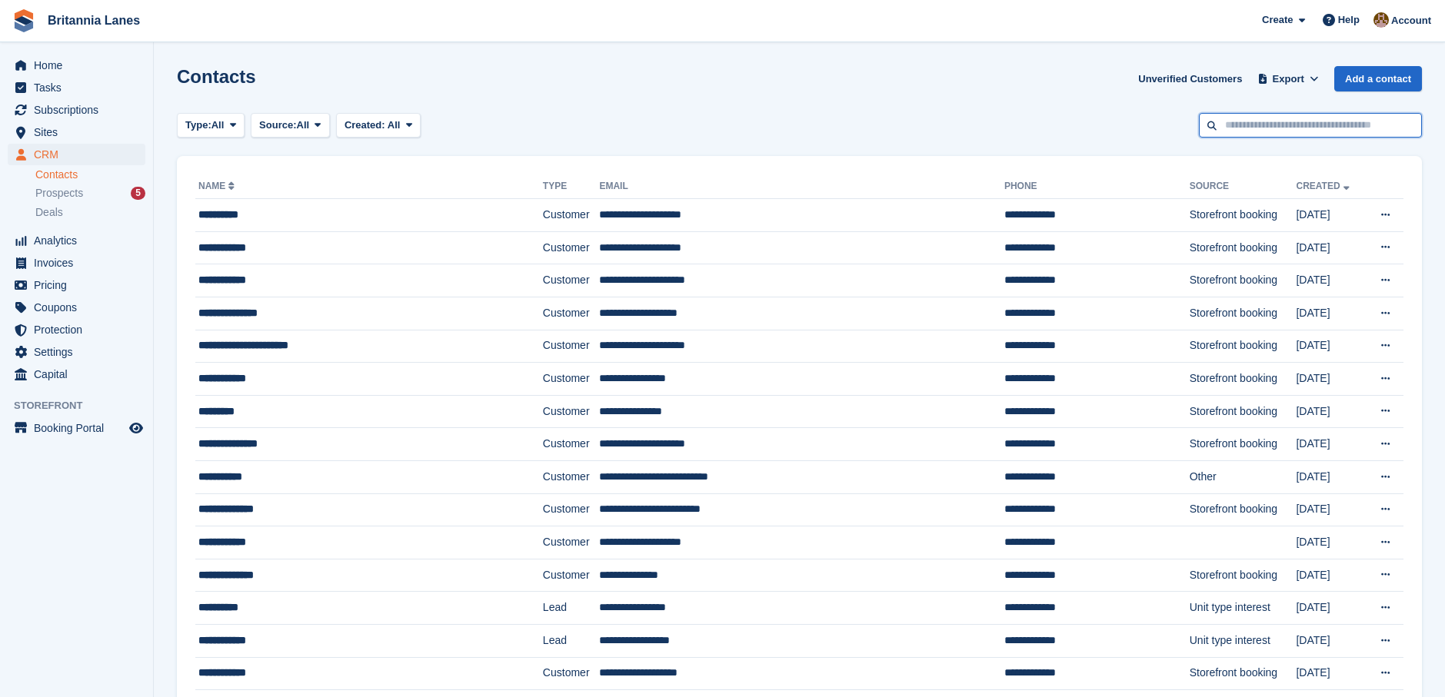
drag, startPoint x: 1317, startPoint y: 126, endPoint x: 1250, endPoint y: 130, distance: 67.8
click at [1250, 130] on input "text" at bounding box center [1310, 125] width 223 height 25
type input "******"
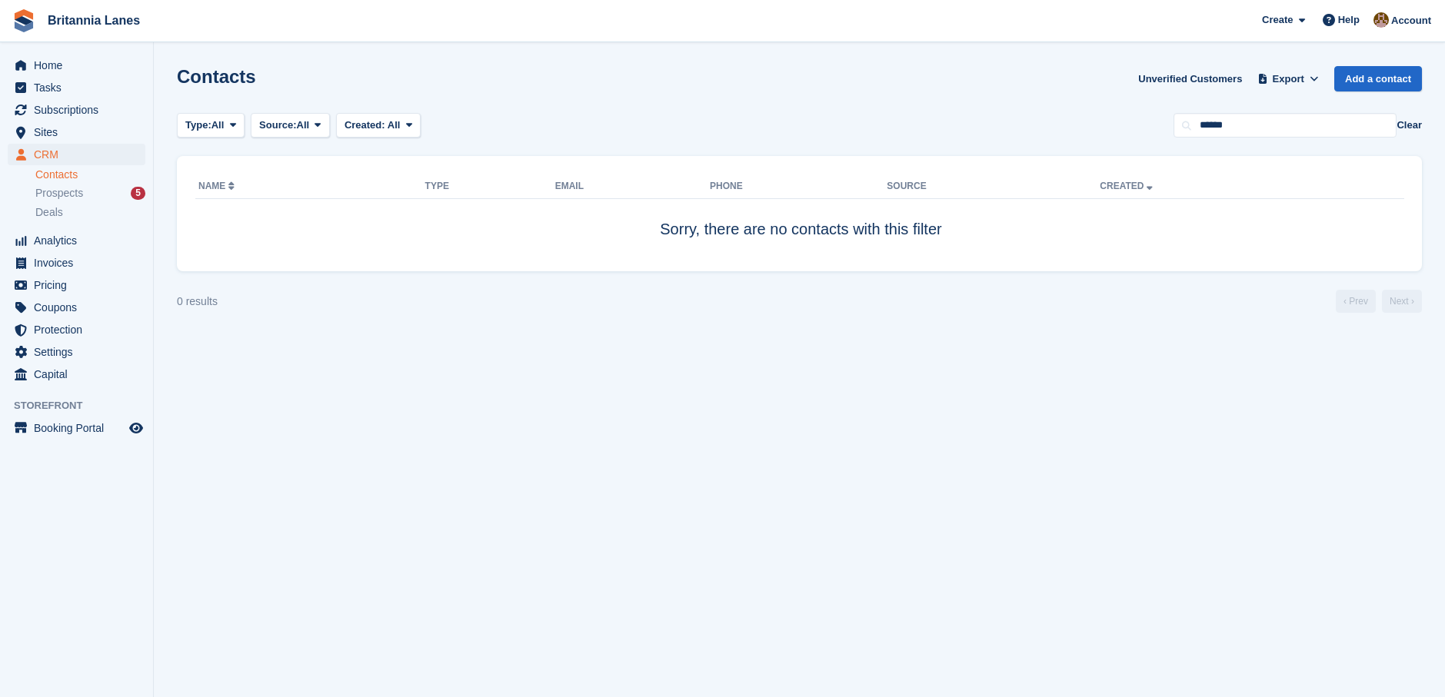
click at [1410, 127] on button "Clear" at bounding box center [1408, 125] width 25 height 15
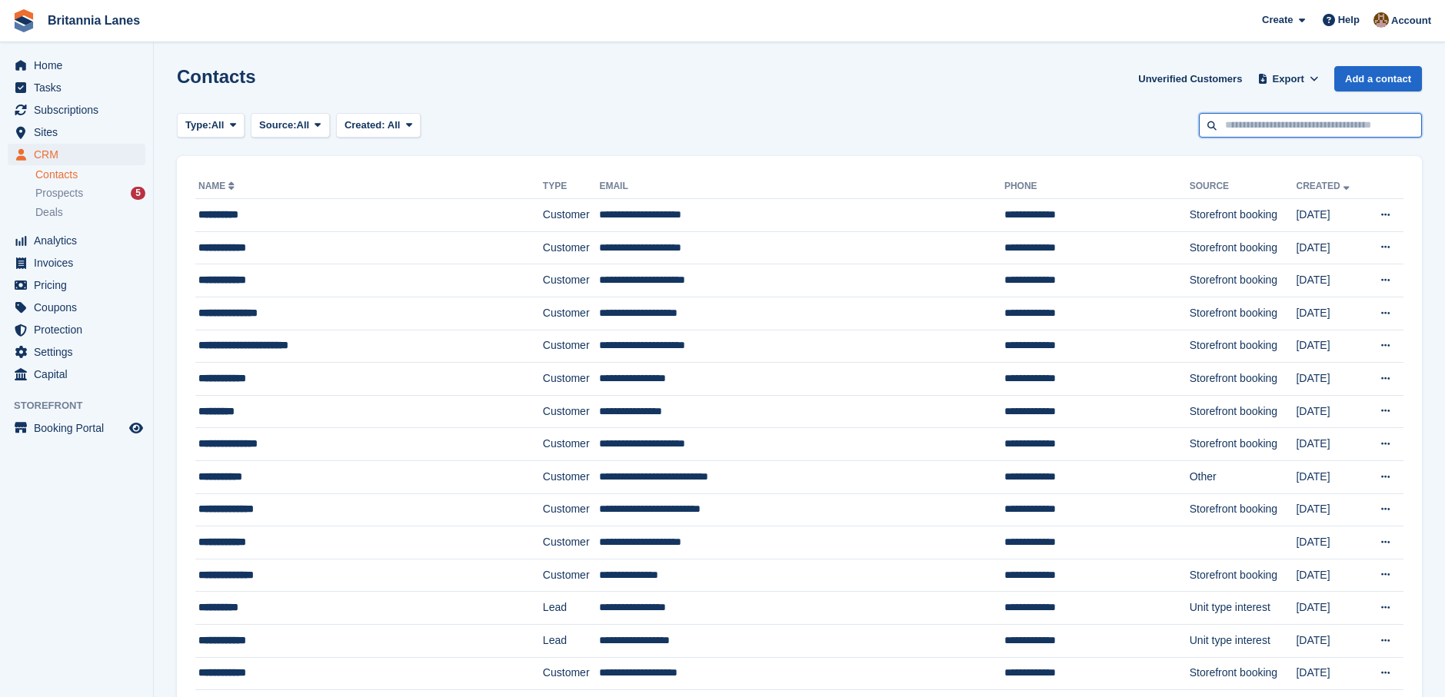
click at [1240, 126] on input "text" at bounding box center [1310, 125] width 223 height 25
type input "********"
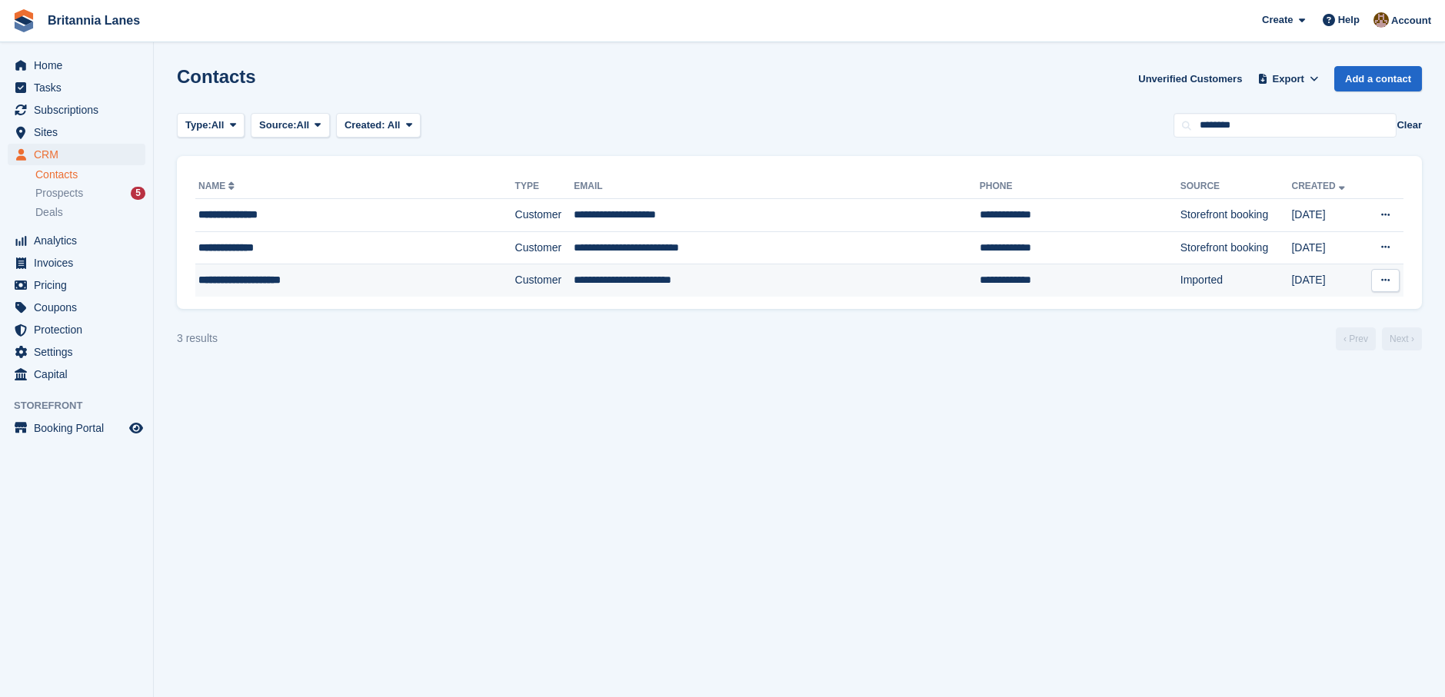
click at [599, 281] on td "**********" at bounding box center [777, 281] width 406 height 32
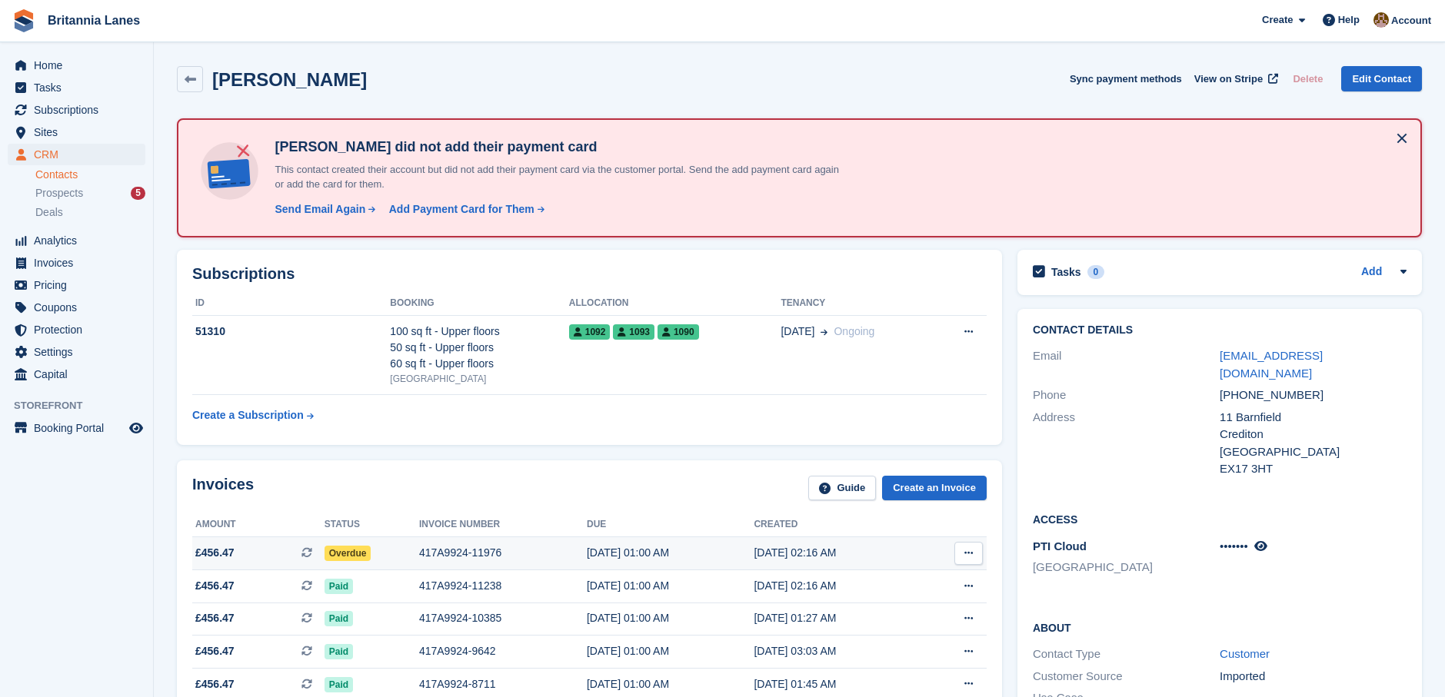
click at [351, 556] on span "Overdue" at bounding box center [348, 553] width 47 height 15
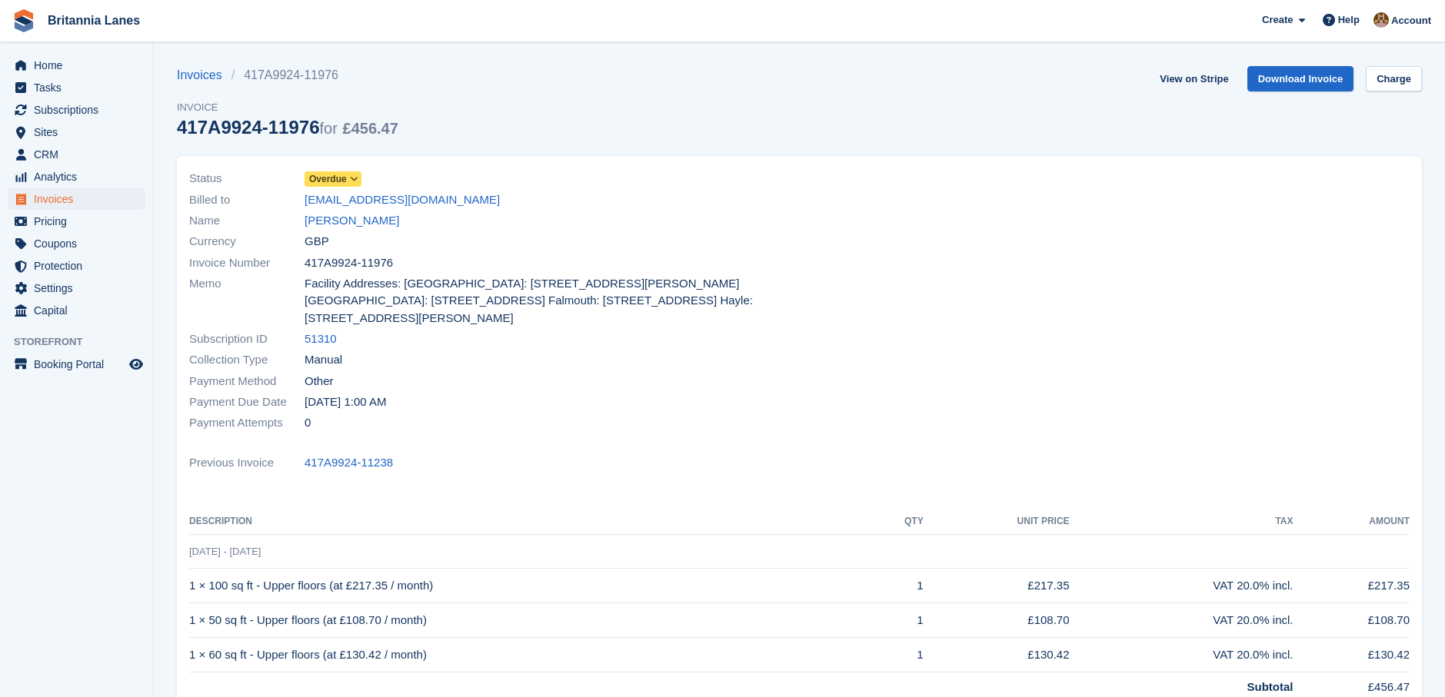
click at [356, 176] on icon at bounding box center [354, 179] width 8 height 9
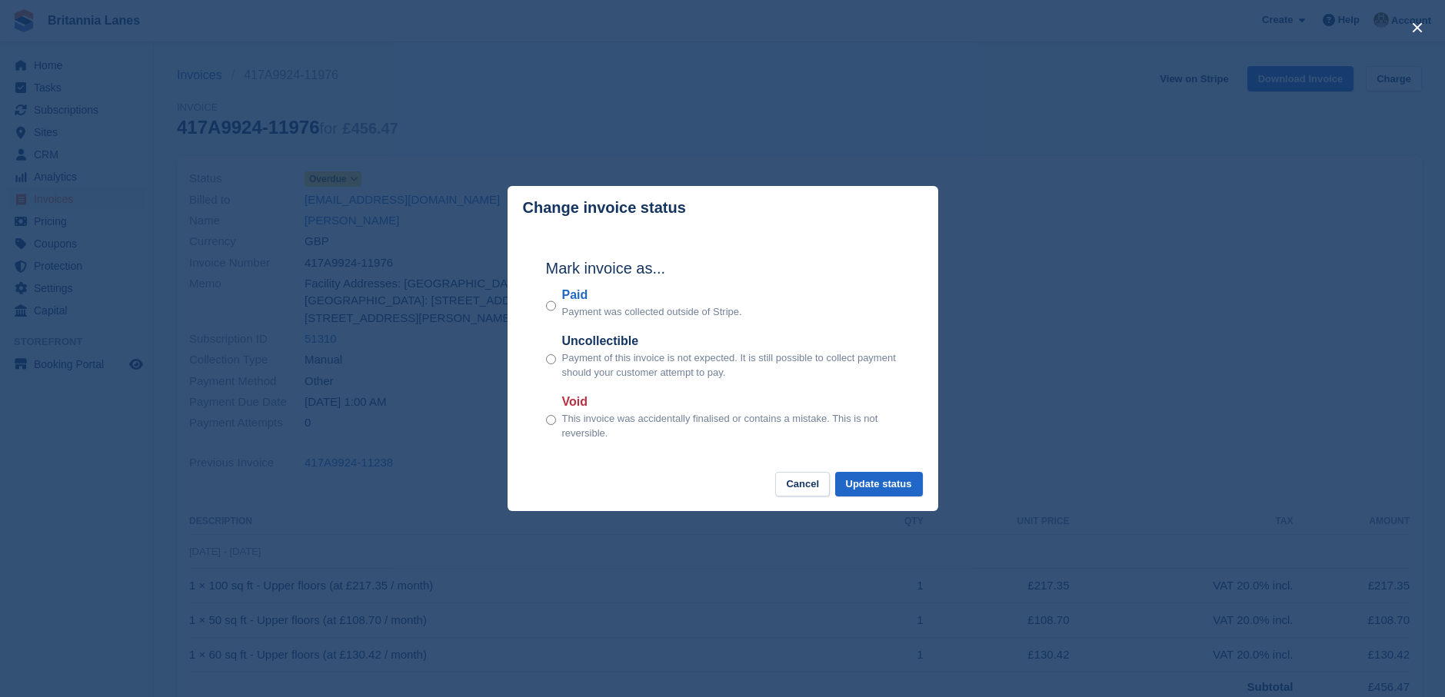
drag, startPoint x: 557, startPoint y: 308, endPoint x: 561, endPoint y: 321, distance: 13.9
click at [561, 320] on div "Paid Payment was collected outside of Stripe." at bounding box center [723, 303] width 354 height 34
click at [894, 486] on button "Update status" at bounding box center [879, 484] width 88 height 25
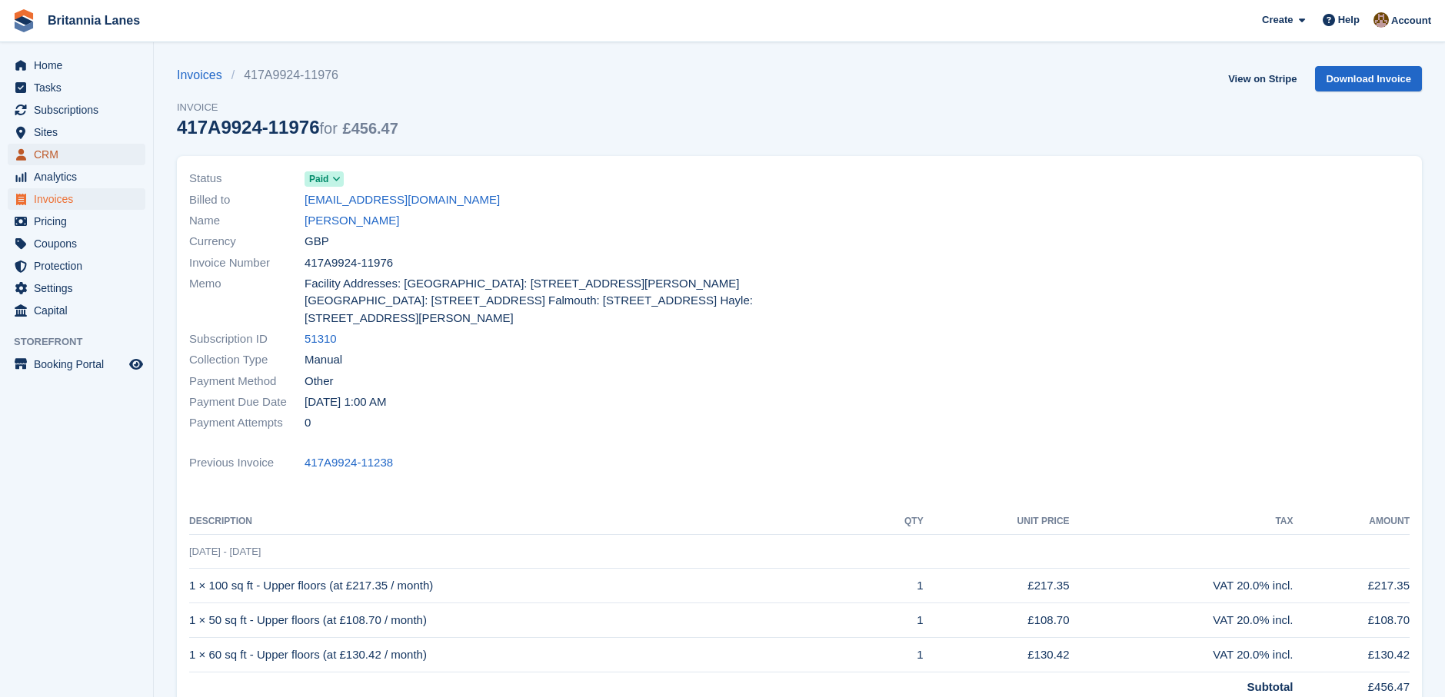
click at [52, 151] on span "CRM" at bounding box center [80, 155] width 92 height 22
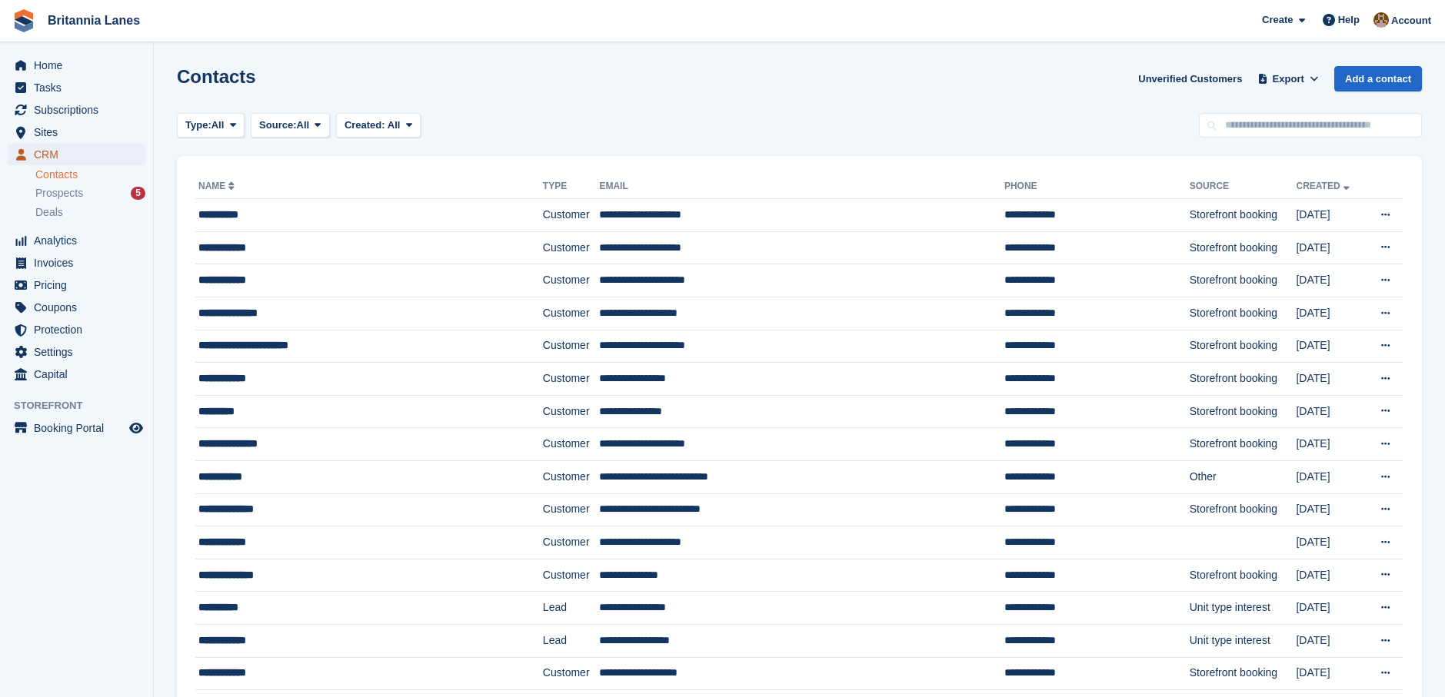
click at [61, 154] on span "CRM" at bounding box center [80, 155] width 92 height 22
